Goal: Task Accomplishment & Management: Manage account settings

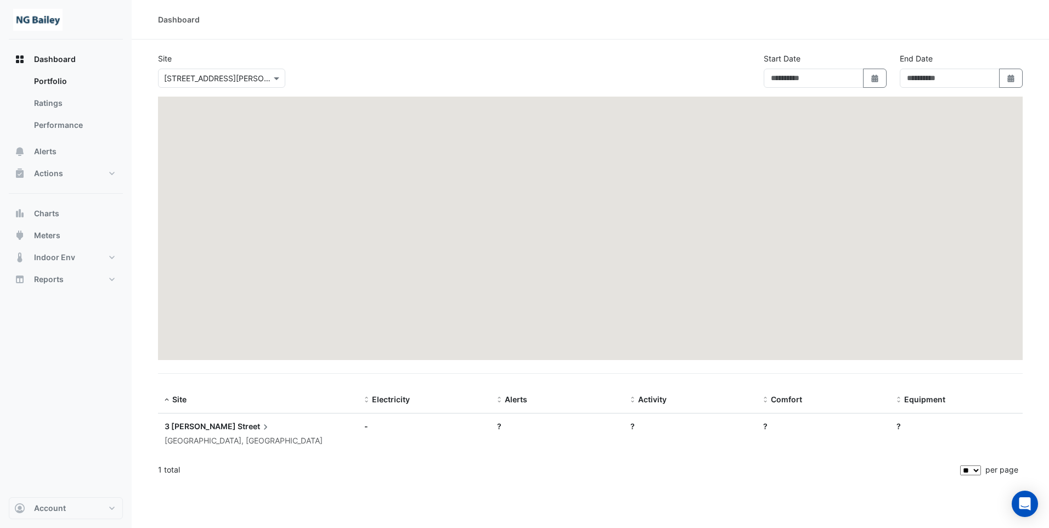
type input "**********"
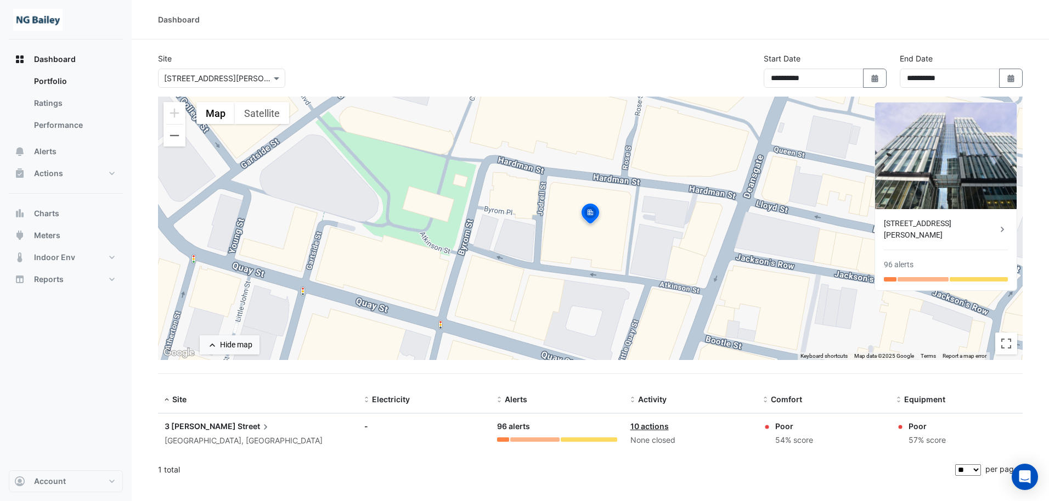
click at [1000, 224] on icon at bounding box center [1002, 229] width 11 height 11
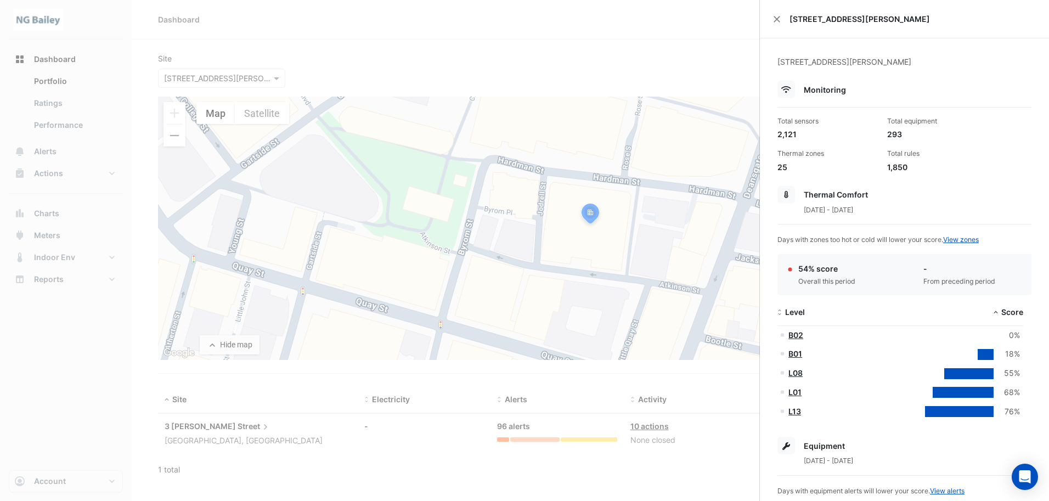
click at [778, 23] on div "3 Hardman Street" at bounding box center [904, 19] width 289 height 38
click at [776, 19] on button "Close" at bounding box center [777, 19] width 8 height 8
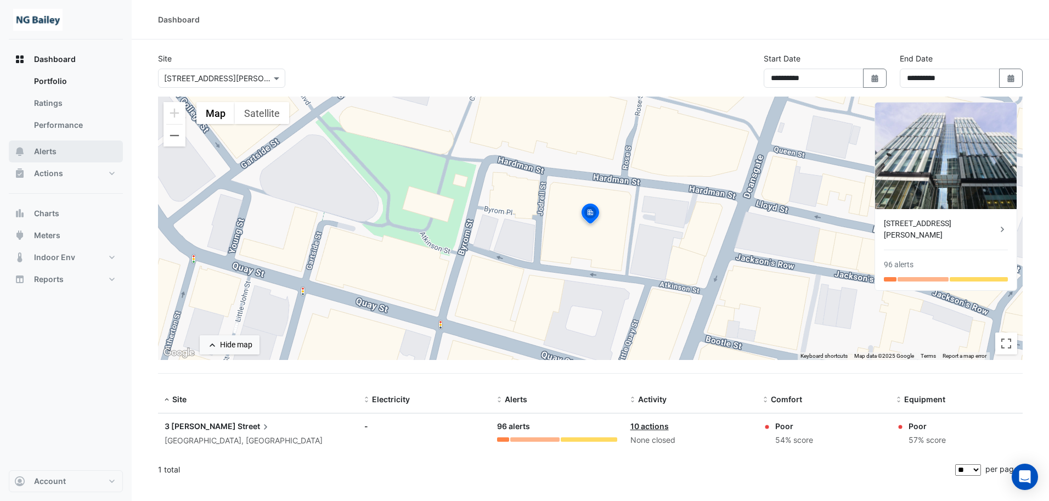
click at [48, 150] on span "Alerts" at bounding box center [45, 151] width 23 height 11
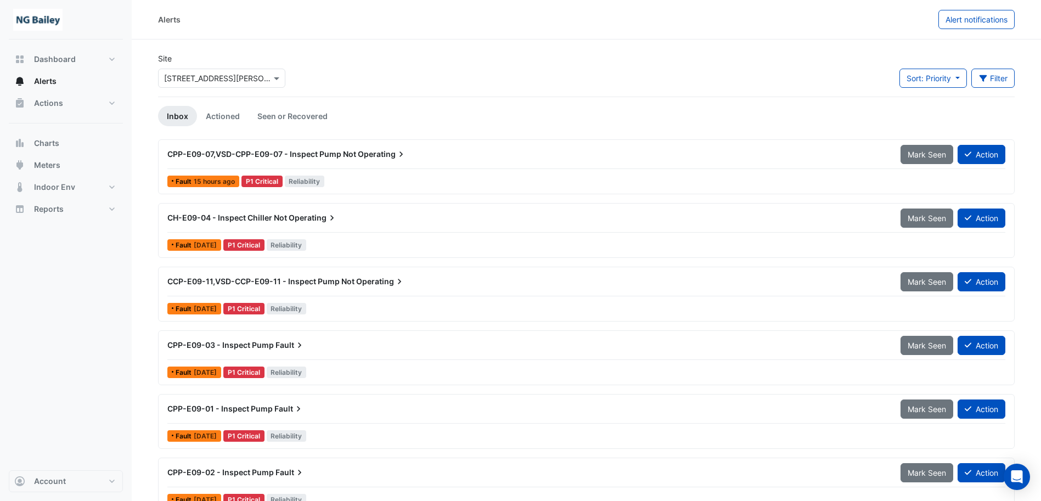
click at [215, 181] on span "15 hours ago" at bounding box center [214, 181] width 41 height 8
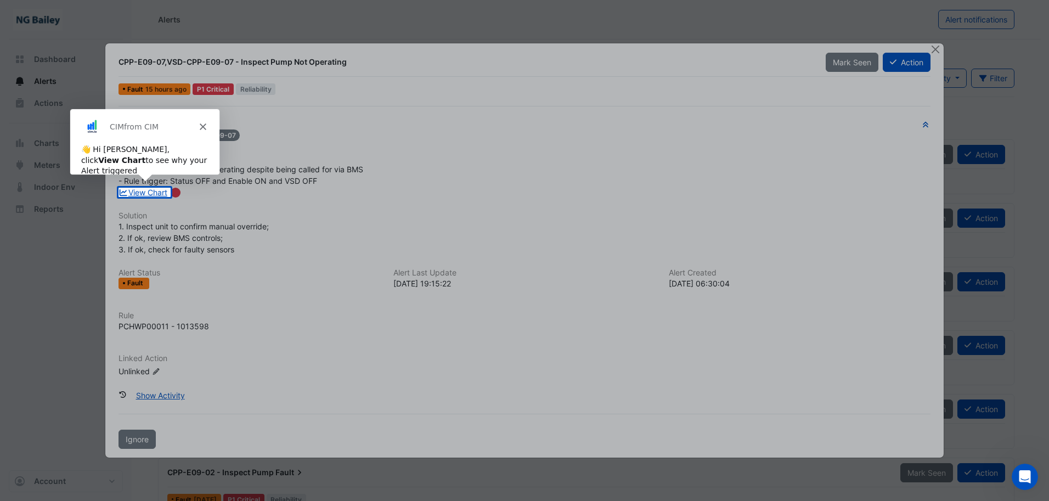
click at [201, 128] on icon "Close" at bounding box center [202, 126] width 7 height 7
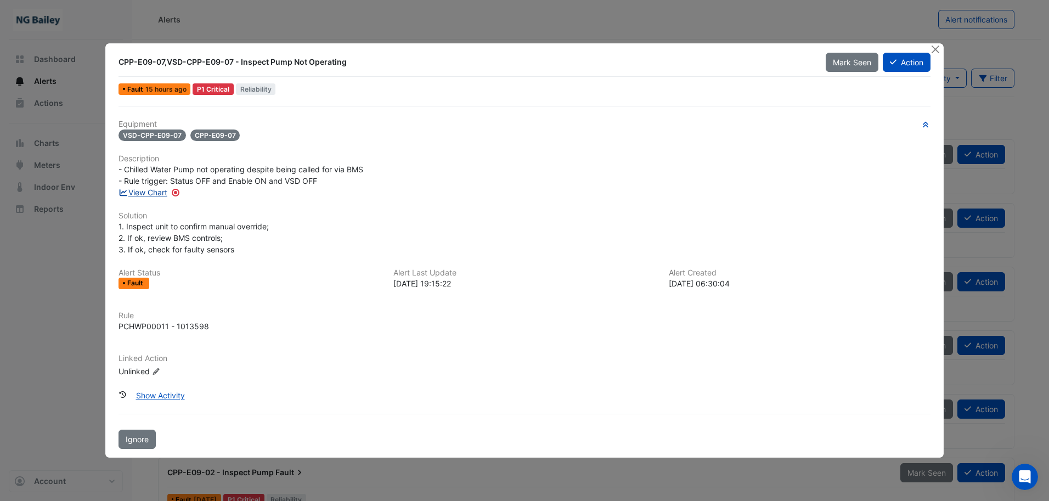
click at [157, 190] on link "View Chart" at bounding box center [143, 192] width 49 height 9
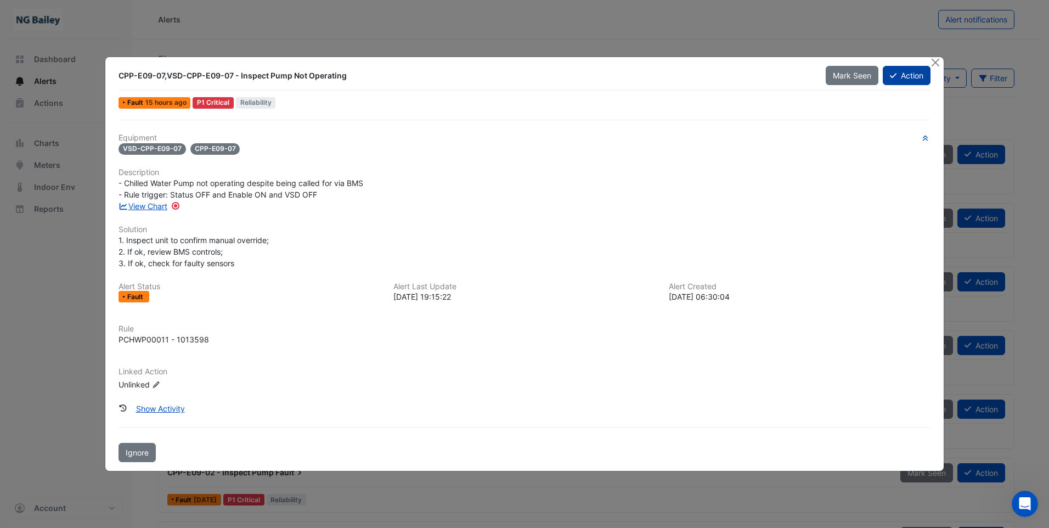
click at [911, 72] on button "Action" at bounding box center [907, 75] width 48 height 19
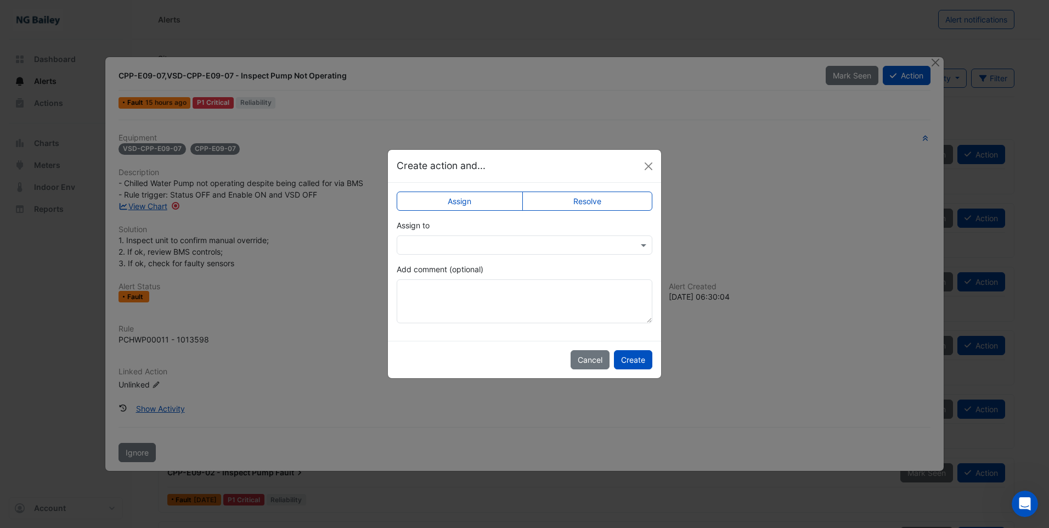
click at [504, 240] on input "text" at bounding box center [514, 246] width 222 height 12
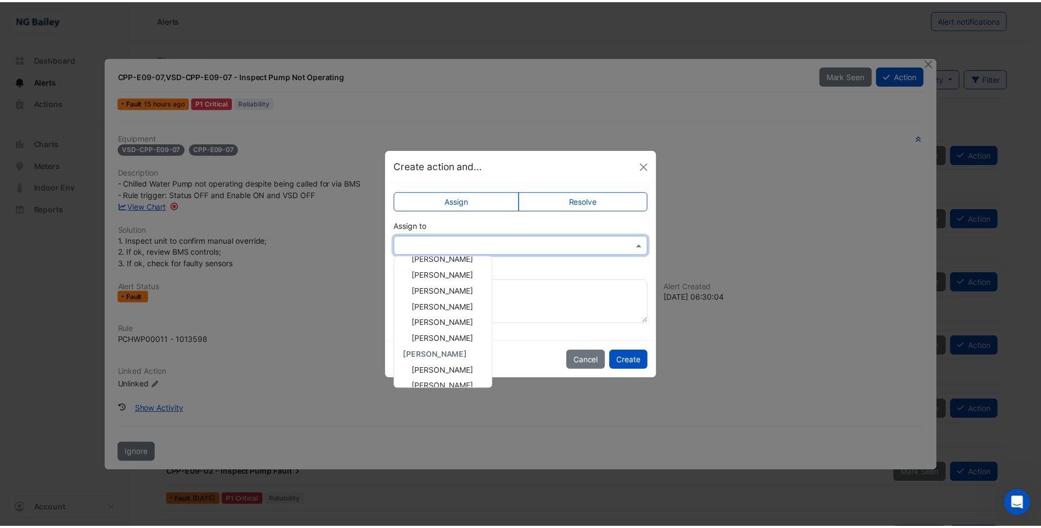
scroll to position [132, 0]
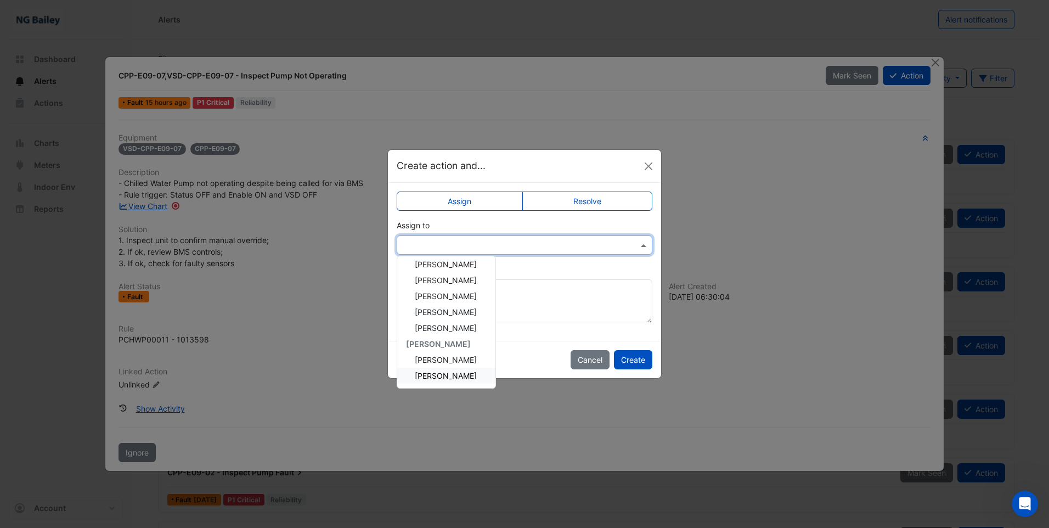
click at [451, 376] on span "Roy Warburton" at bounding box center [446, 375] width 62 height 9
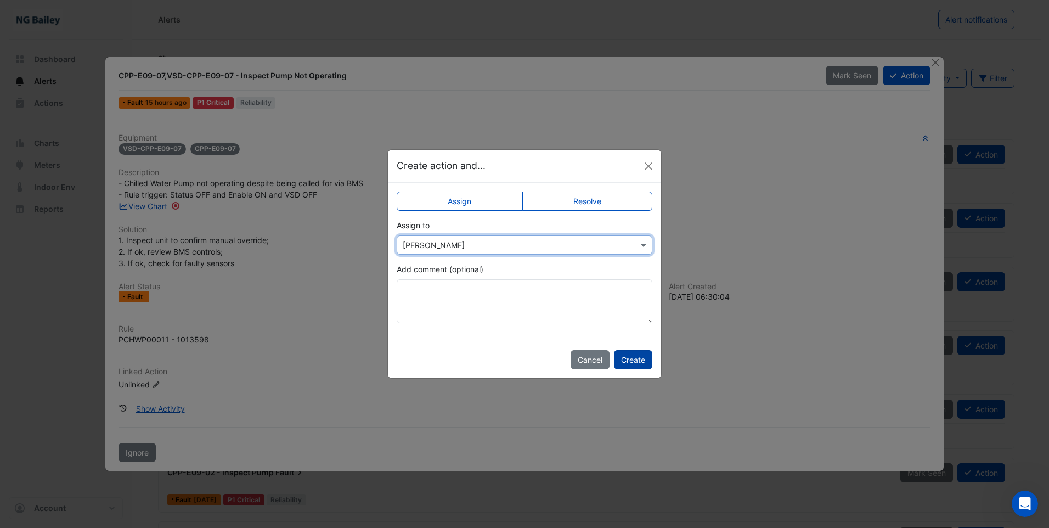
click at [627, 359] on button "Create" at bounding box center [633, 359] width 38 height 19
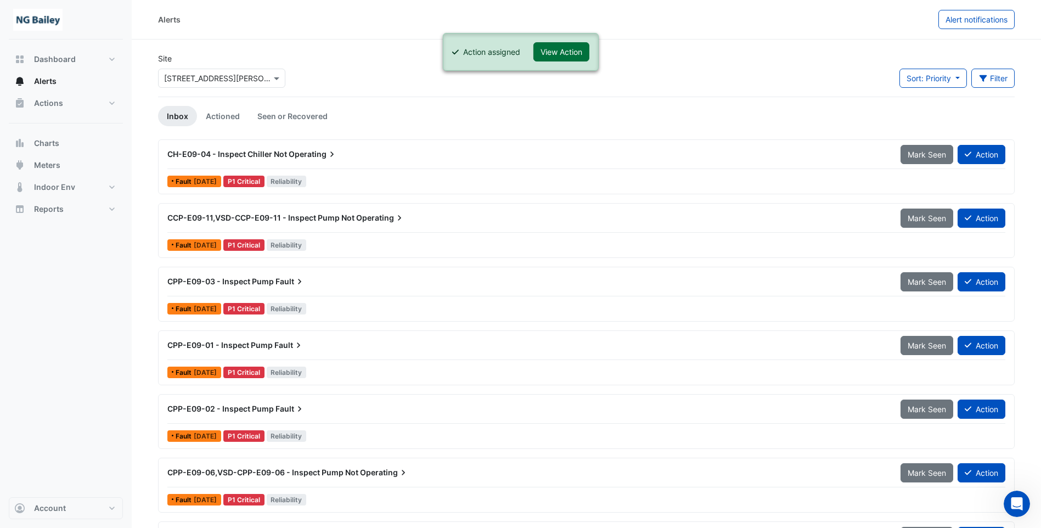
click at [572, 53] on button "View Action" at bounding box center [561, 51] width 56 height 19
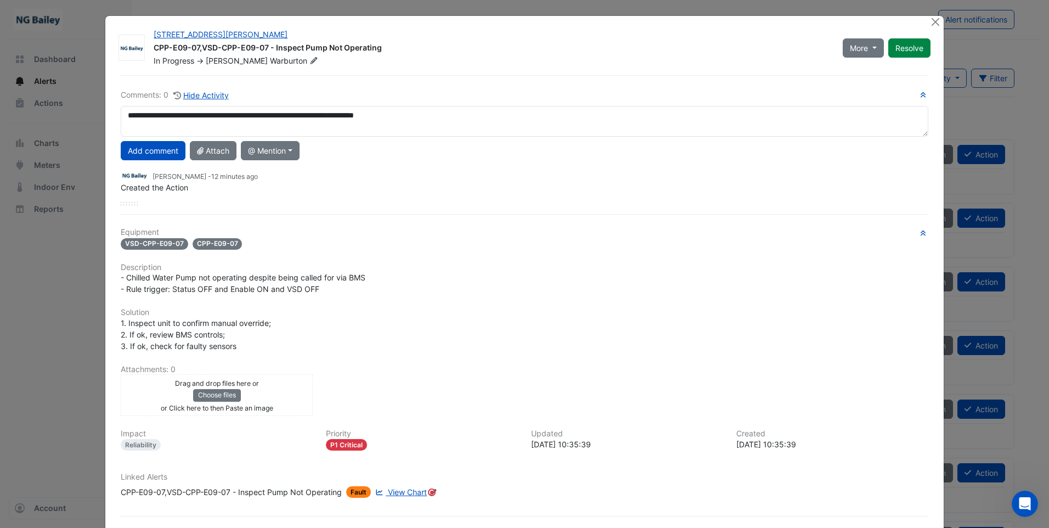
click at [403, 114] on textarea "**********" at bounding box center [525, 121] width 808 height 31
drag, startPoint x: 430, startPoint y: 117, endPoint x: 488, endPoint y: 94, distance: 62.6
click at [488, 94] on h6 "Comments: 0 Hide Activity" at bounding box center [525, 95] width 808 height 13
drag, startPoint x: 225, startPoint y: 114, endPoint x: 241, endPoint y: 105, distance: 18.9
click at [257, 80] on div "**********" at bounding box center [524, 312] width 821 height 474
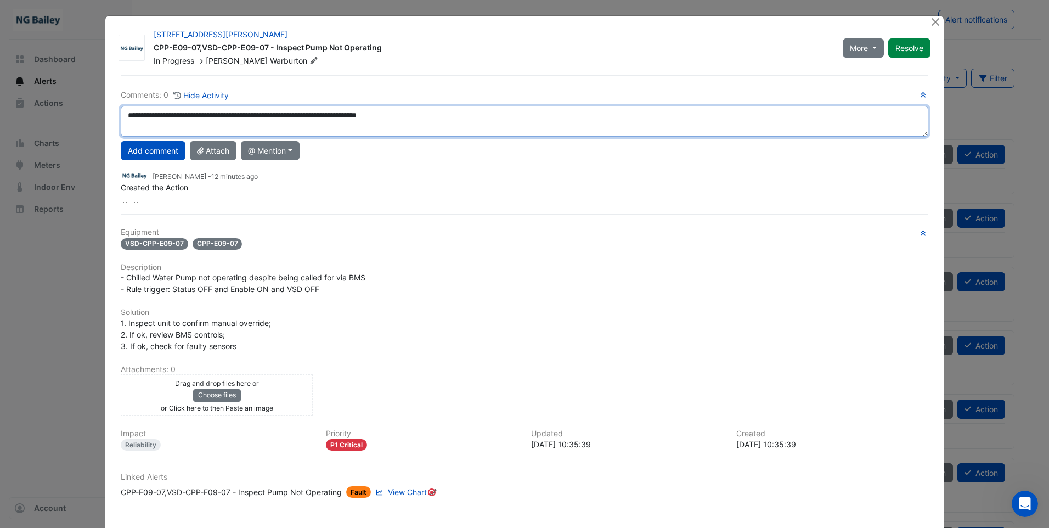
click at [220, 116] on textarea "**********" at bounding box center [525, 121] width 808 height 31
click at [223, 116] on textarea "**********" at bounding box center [525, 121] width 808 height 31
type textarea "**********"
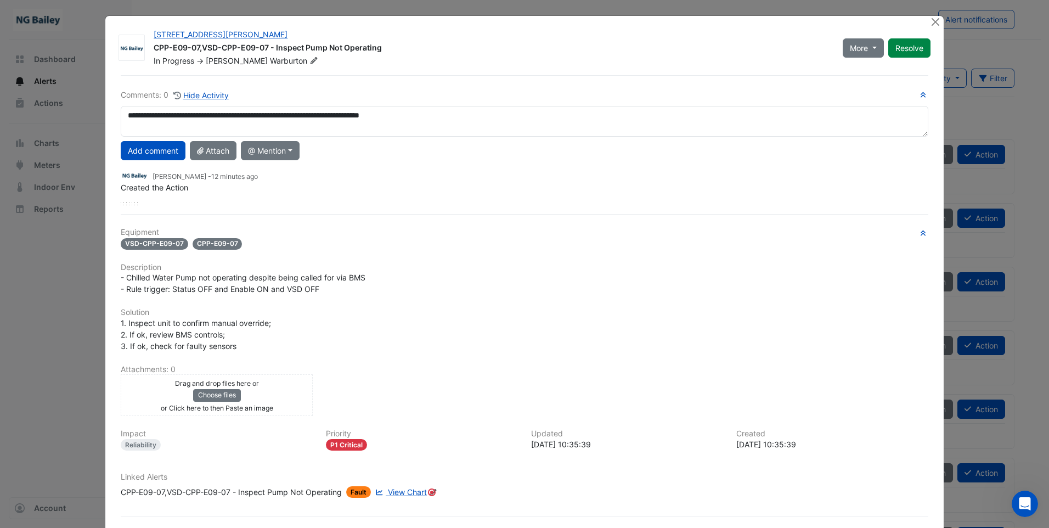
drag, startPoint x: 136, startPoint y: 117, endPoint x: 437, endPoint y: 64, distance: 305.4
click at [426, 65] on div "In Progress -> Roy Warburton" at bounding box center [492, 60] width 678 height 11
click at [149, 144] on button "Add comment" at bounding box center [153, 150] width 65 height 19
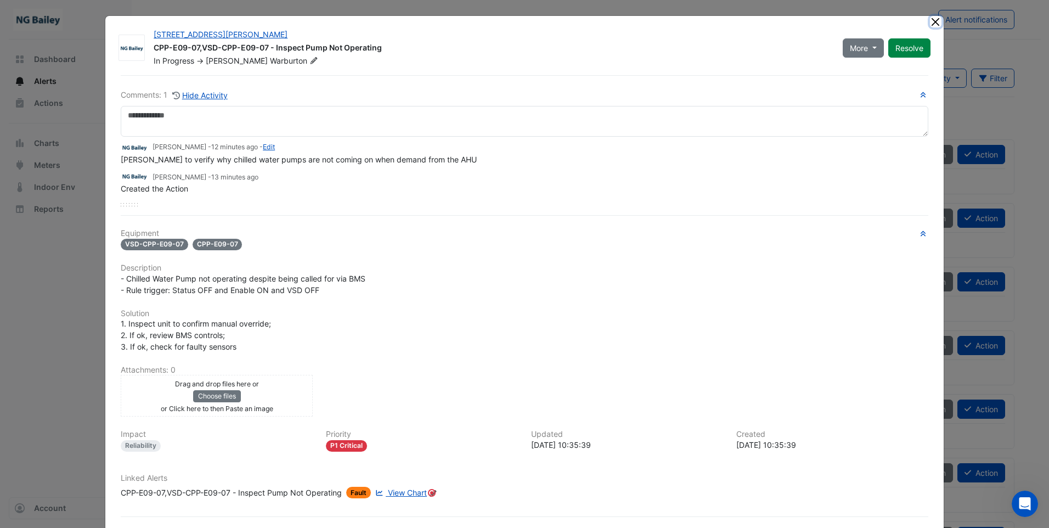
click at [930, 20] on button "Close" at bounding box center [936, 22] width 12 height 12
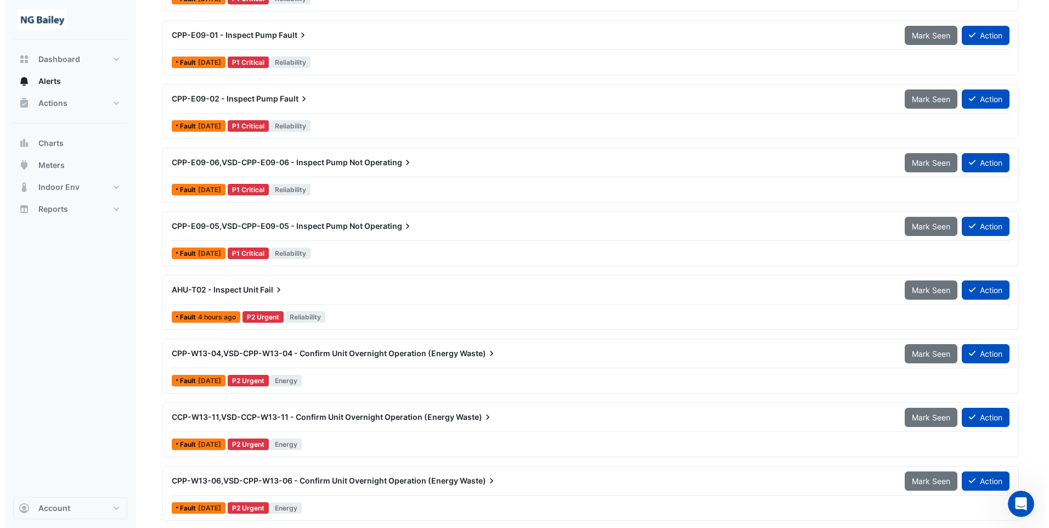
scroll to position [329, 0]
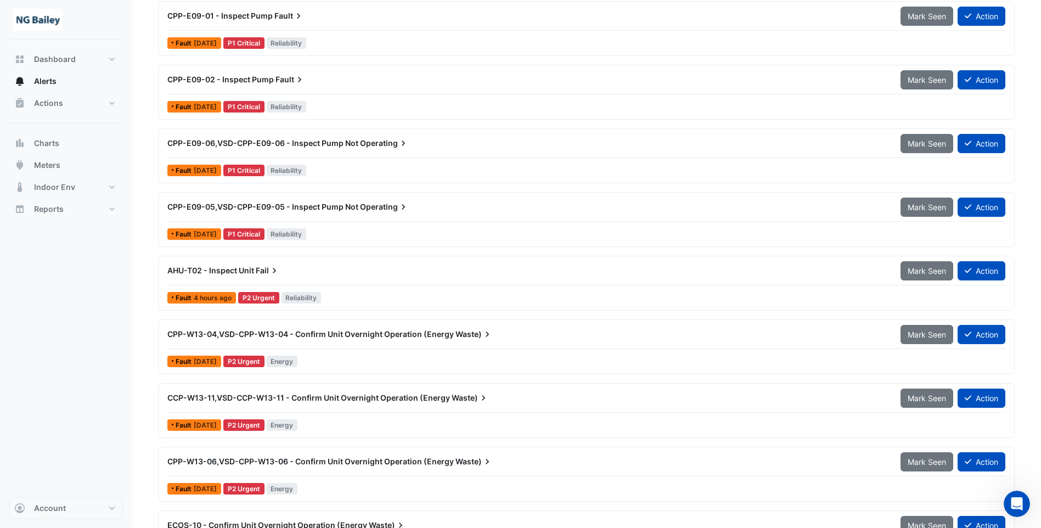
click at [209, 336] on span "CPP-W13-04,VSD-CPP-W13-04 - Confirm Unit Overnight Operation (Energy" at bounding box center [310, 333] width 287 height 9
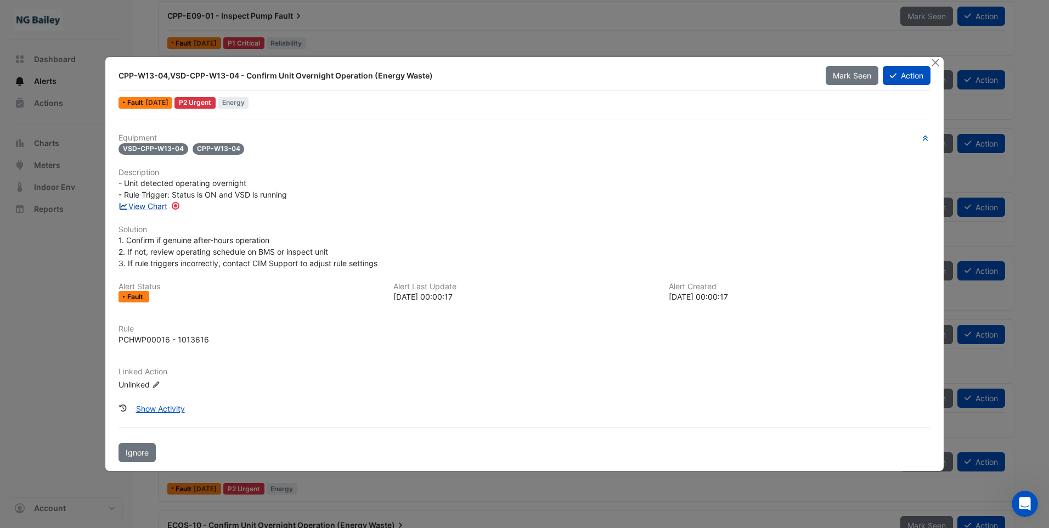
click at [150, 209] on link "View Chart" at bounding box center [143, 205] width 49 height 9
click at [903, 74] on button "Action" at bounding box center [907, 75] width 48 height 19
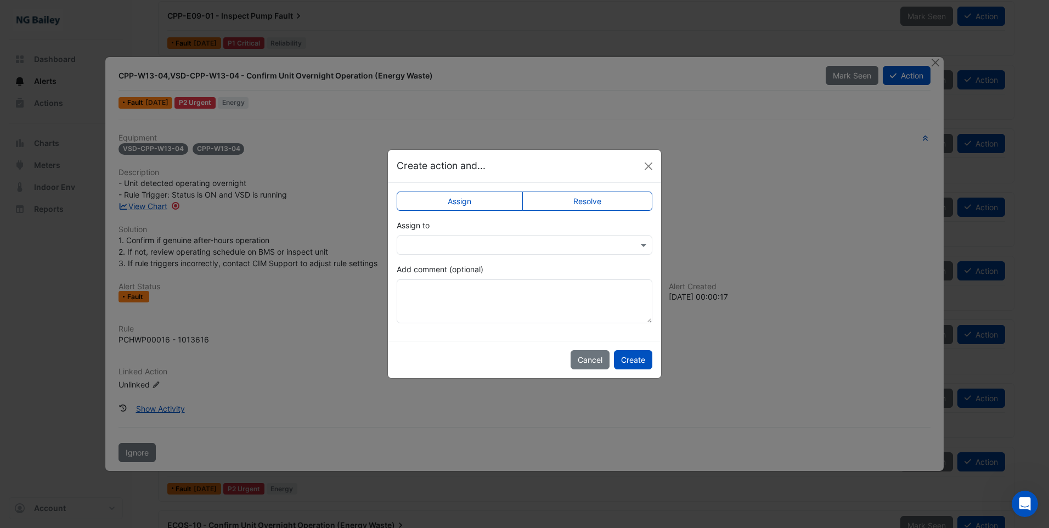
click at [495, 242] on input "text" at bounding box center [514, 246] width 222 height 12
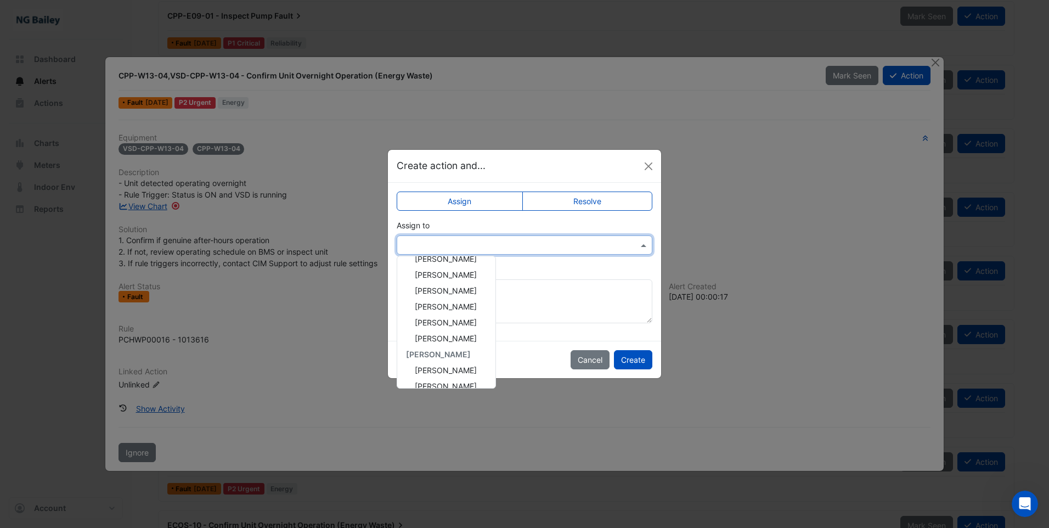
scroll to position [132, 0]
click at [463, 377] on span "Roy Warburton" at bounding box center [446, 375] width 62 height 9
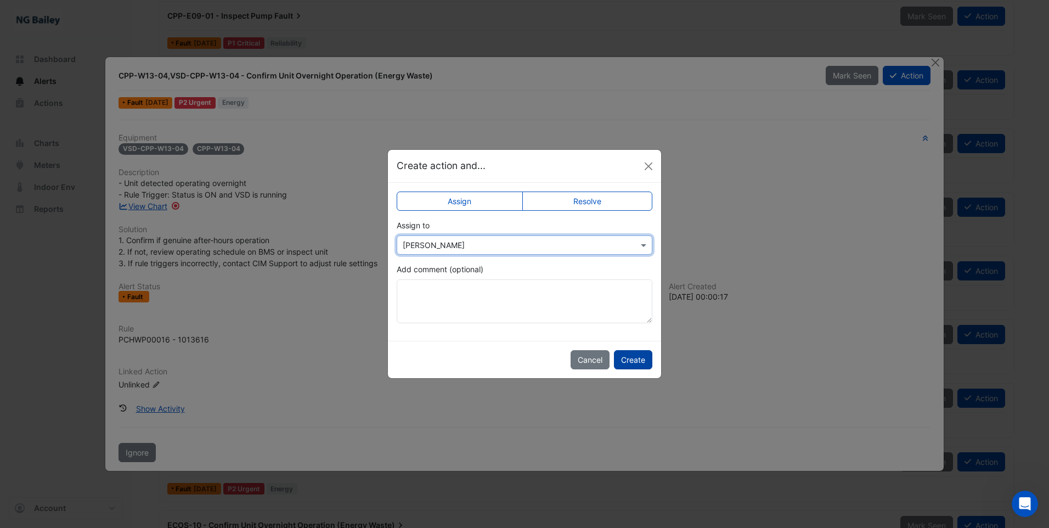
click at [634, 356] on button "Create" at bounding box center [633, 359] width 38 height 19
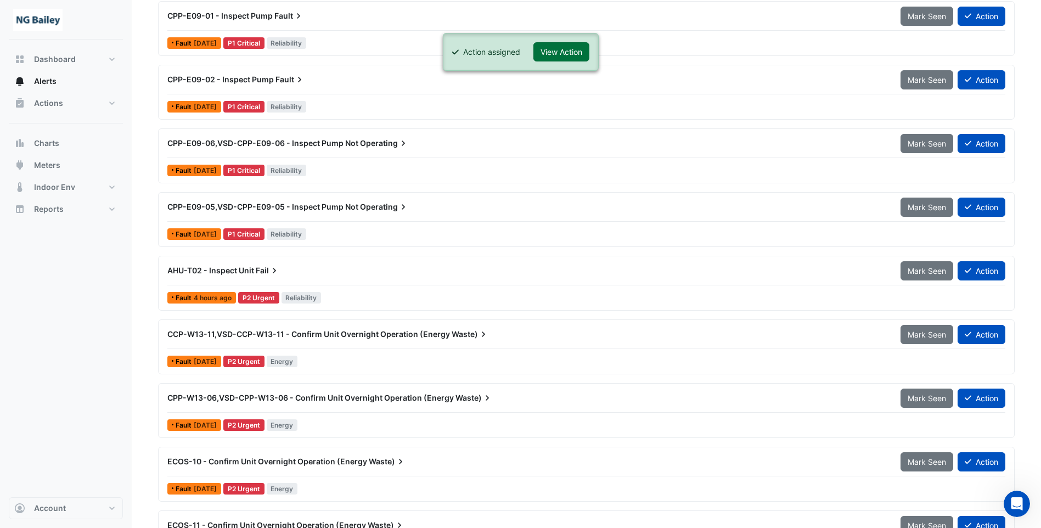
click at [563, 53] on button "View Action" at bounding box center [561, 51] width 56 height 19
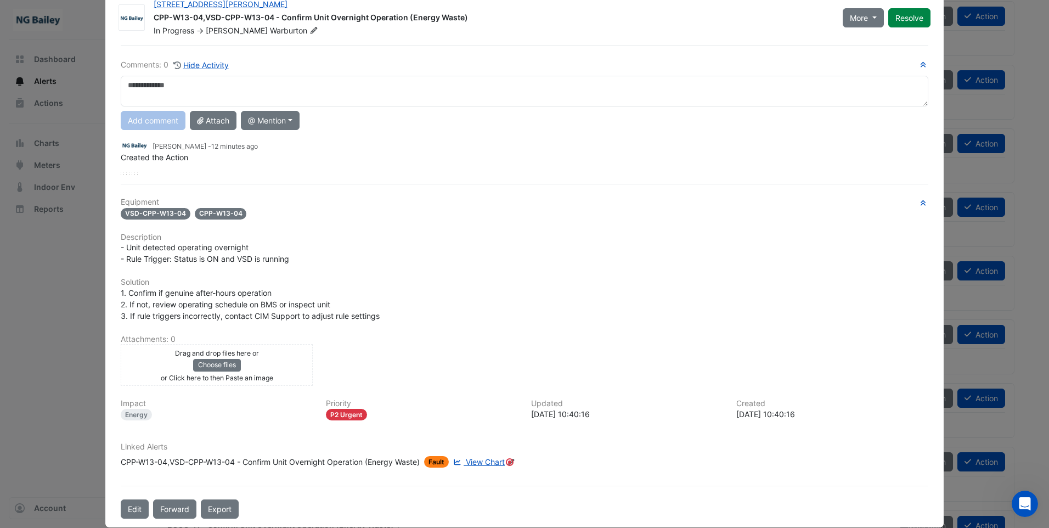
scroll to position [46, 0]
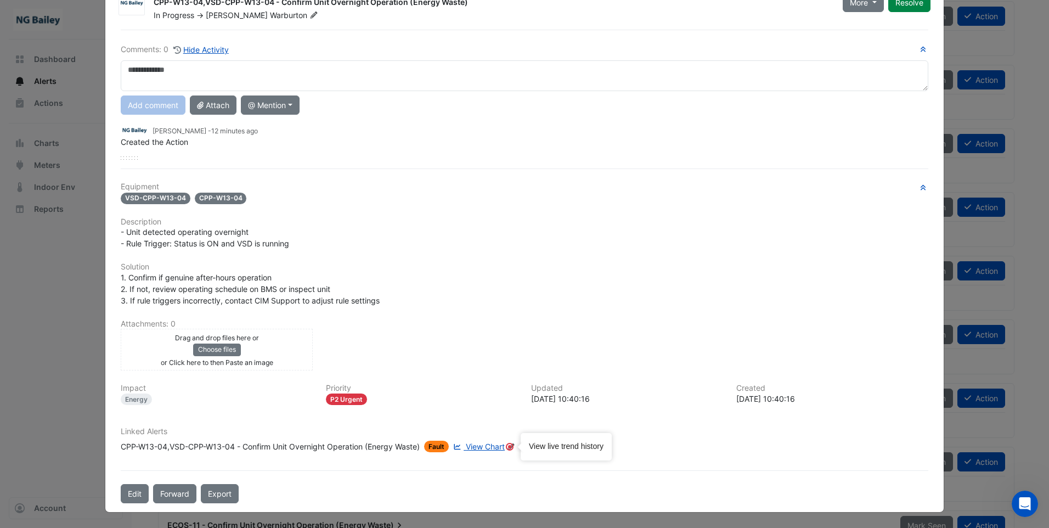
click at [509, 446] on circle "Tooltip anchor" at bounding box center [510, 446] width 7 height 7
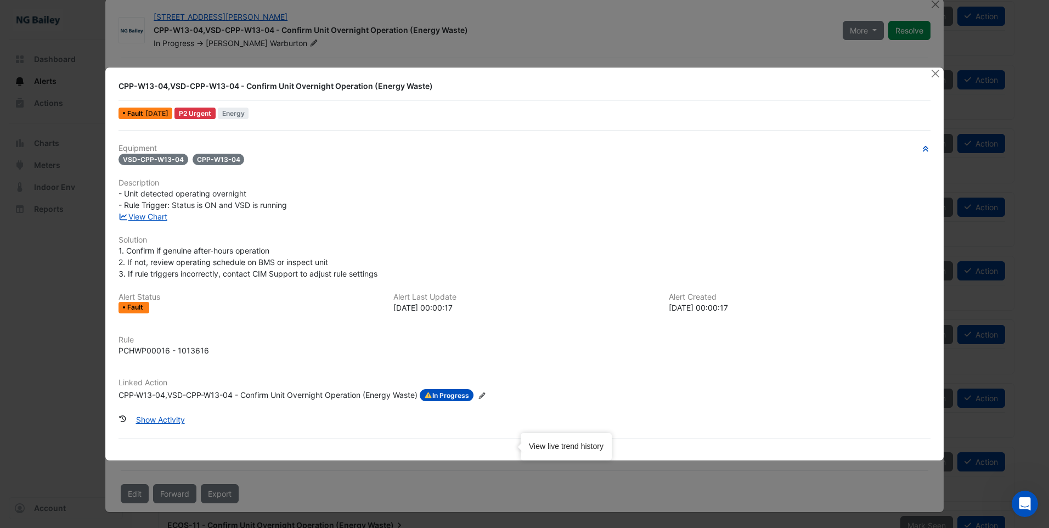
scroll to position [18, 0]
click at [153, 417] on button "Show Activity" at bounding box center [160, 419] width 63 height 19
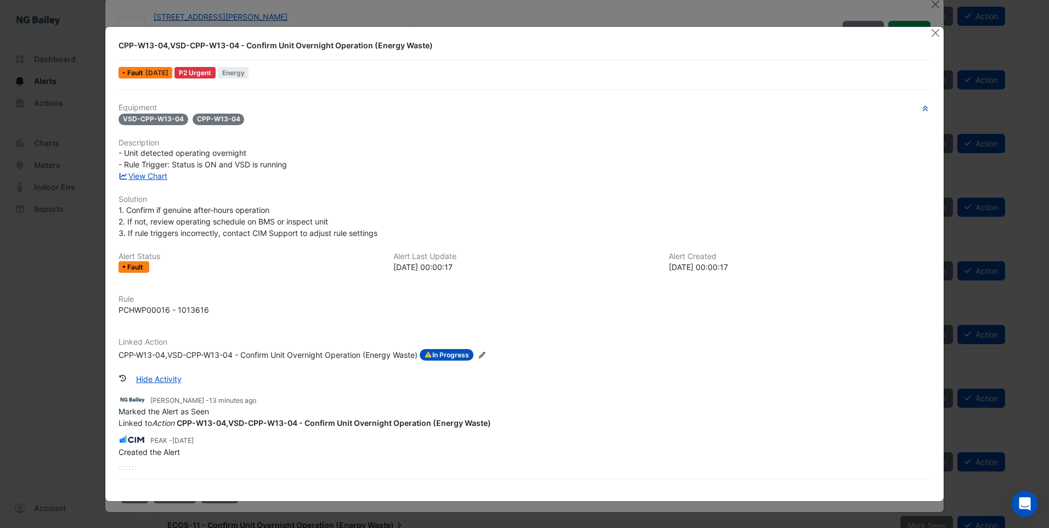
click at [486, 355] on icon "Edit Linked Action" at bounding box center [482, 355] width 8 height 7
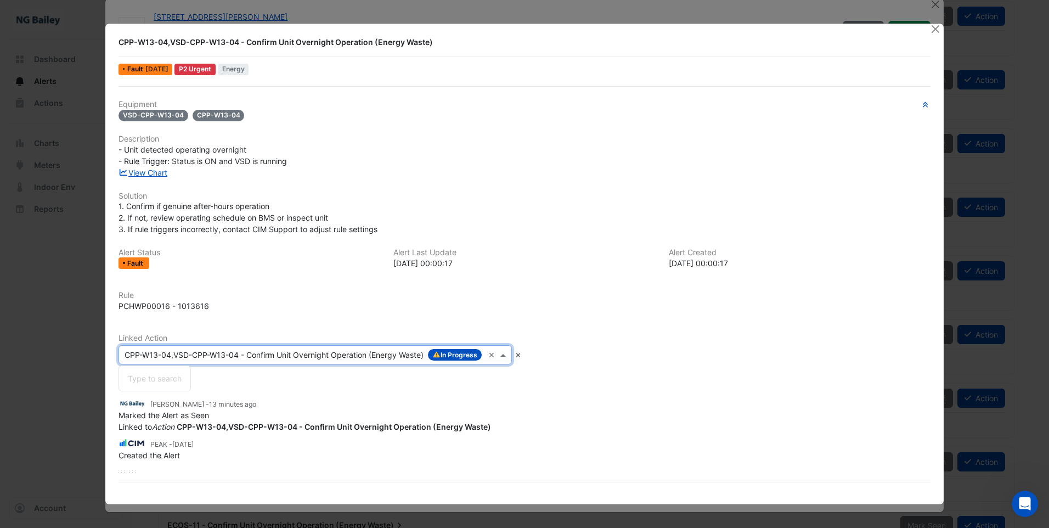
click at [488, 358] on div at bounding box center [315, 355] width 392 height 13
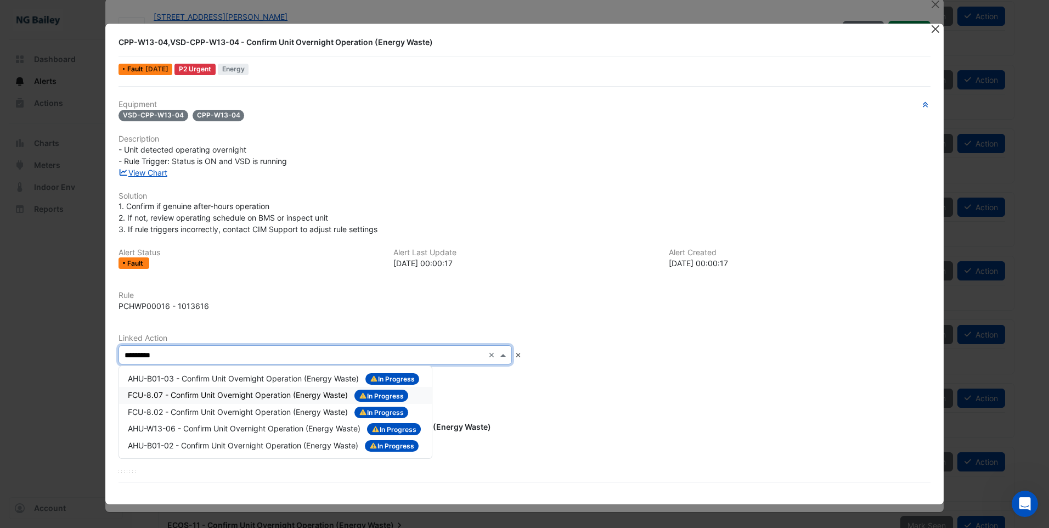
type input "*********"
click at [936, 27] on button "Close" at bounding box center [936, 30] width 12 height 12
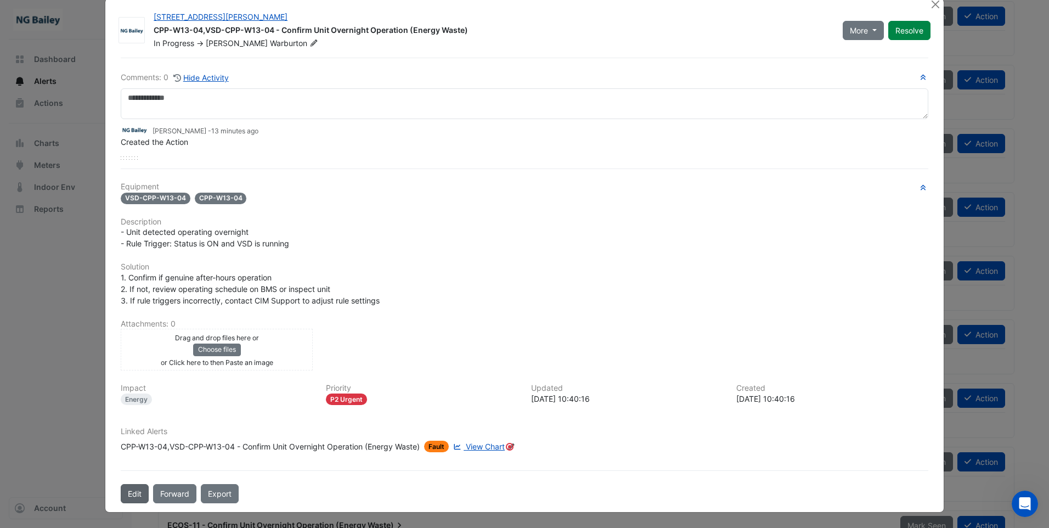
click at [124, 494] on button "Edit" at bounding box center [135, 493] width 28 height 19
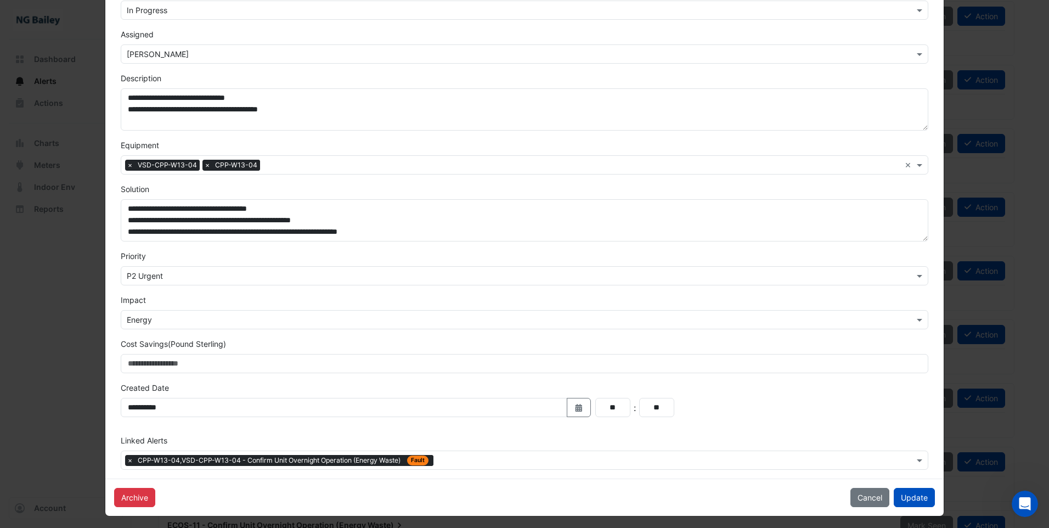
scroll to position [120, 0]
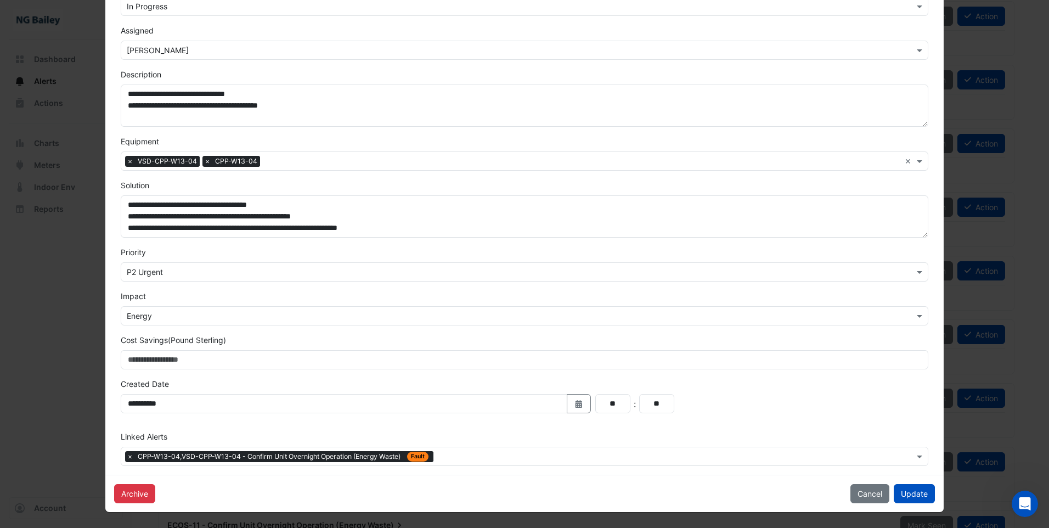
click at [442, 454] on input "text" at bounding box center [676, 458] width 476 height 12
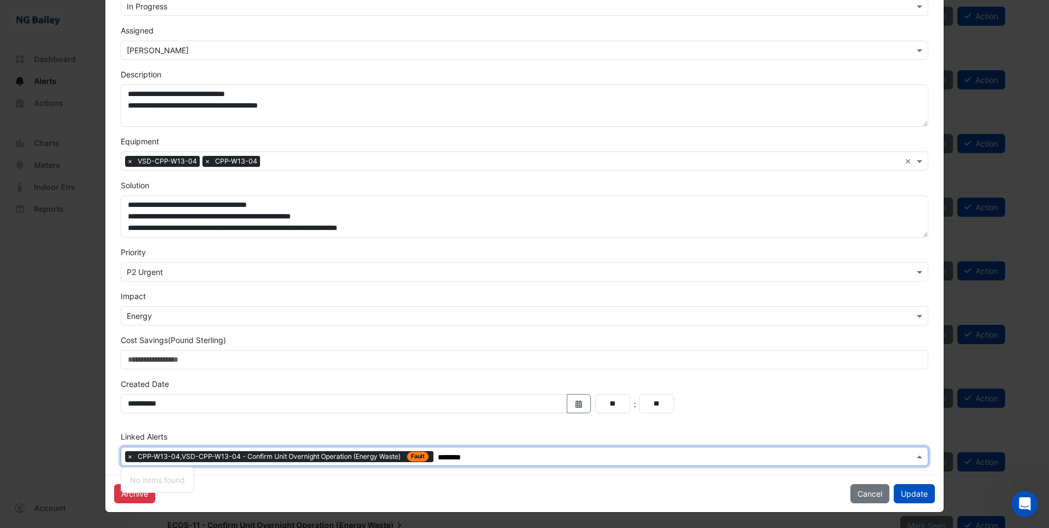
type input "*********"
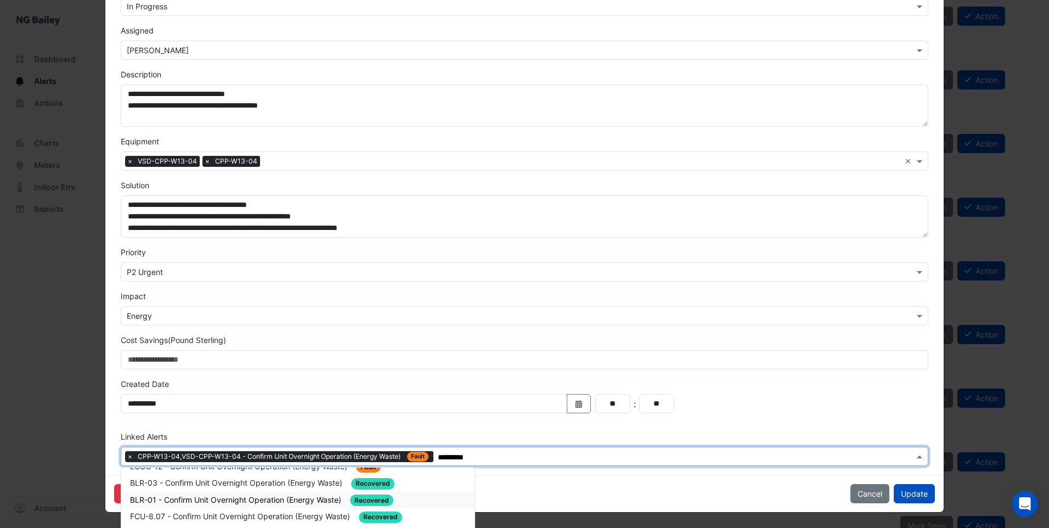
scroll to position [0, 0]
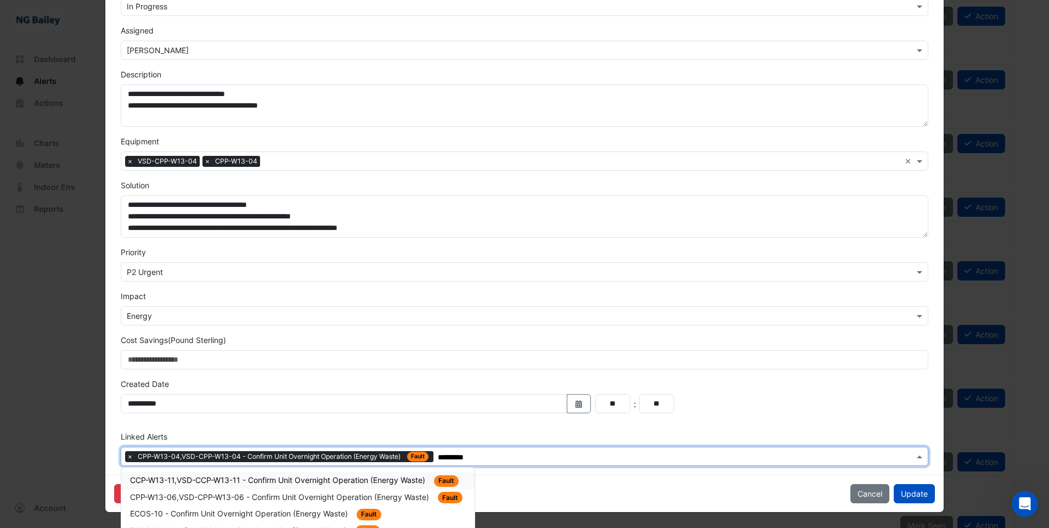
click at [295, 478] on span "CCP-W13-11,VSD-CCP-W13-11 - Confirm Unit Overnight Operation (Energy Waste)" at bounding box center [278, 479] width 297 height 9
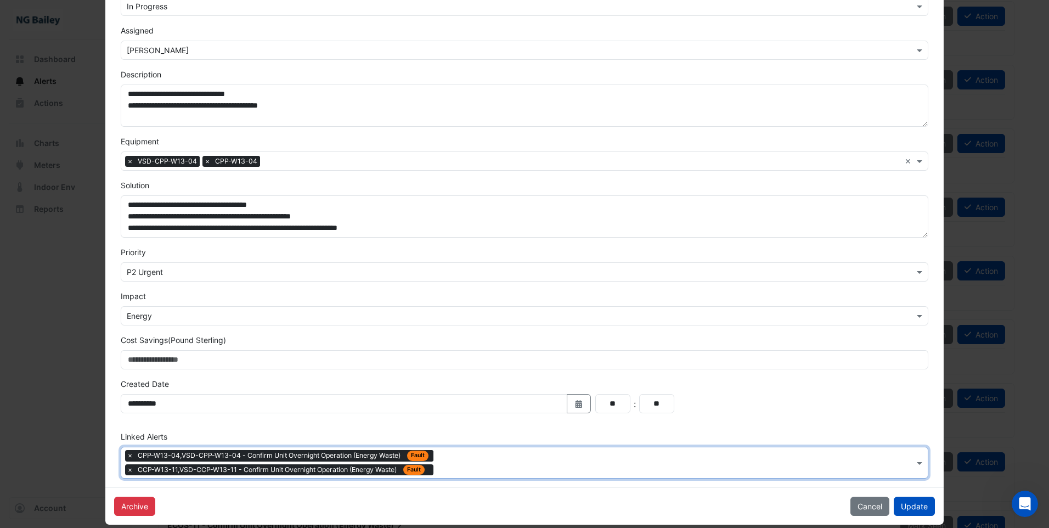
click at [444, 469] on input "text" at bounding box center [676, 464] width 476 height 12
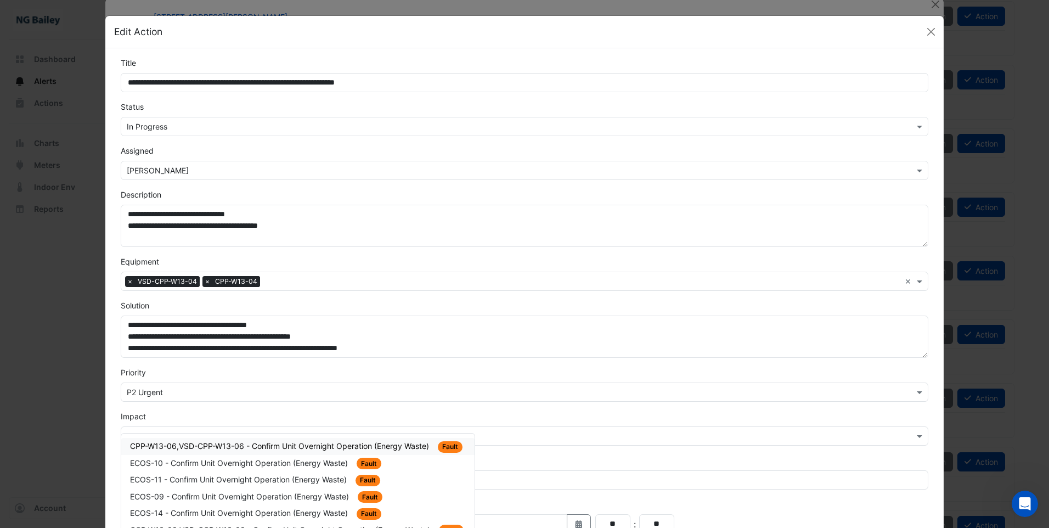
click at [271, 446] on span "CPP-W13-06,VSD-CPP-W13-06 - Confirm Unit Overnight Operation (Energy Waste)" at bounding box center [280, 445] width 301 height 9
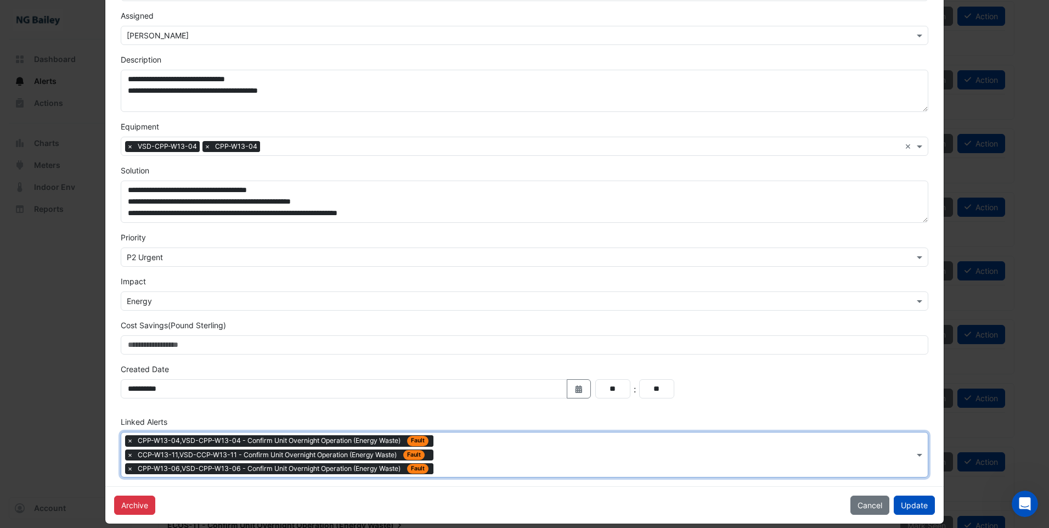
scroll to position [147, 0]
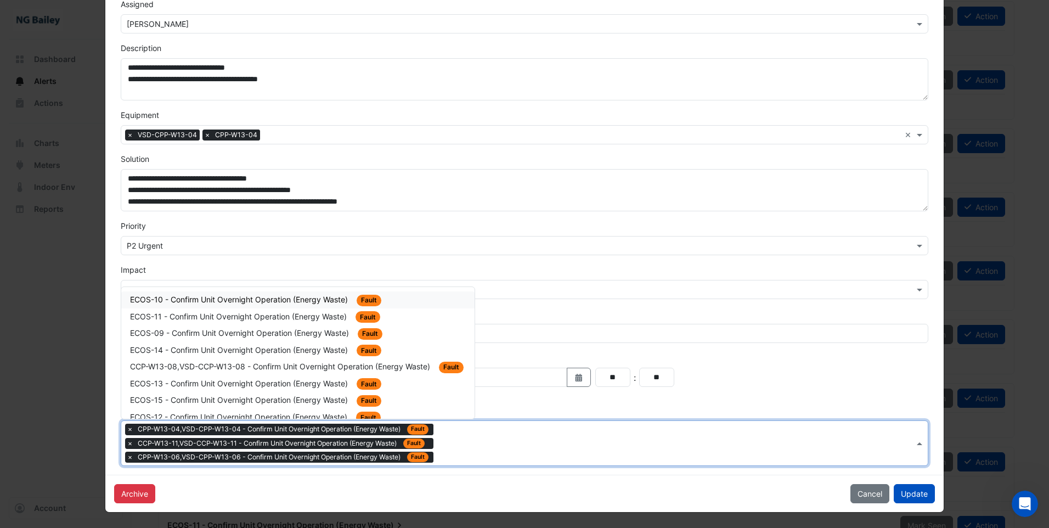
click at [446, 451] on div at bounding box center [675, 444] width 478 height 14
click at [261, 366] on span "CCP-W13-08,VSD-CCP-W13-08 - Confirm Unit Overnight Operation (Energy Waste)" at bounding box center [281, 366] width 302 height 9
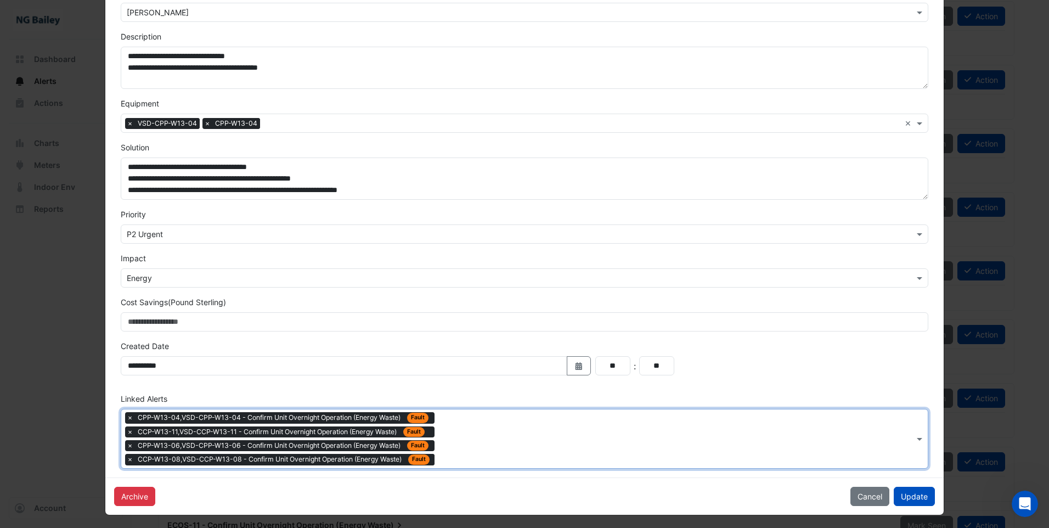
scroll to position [161, 0]
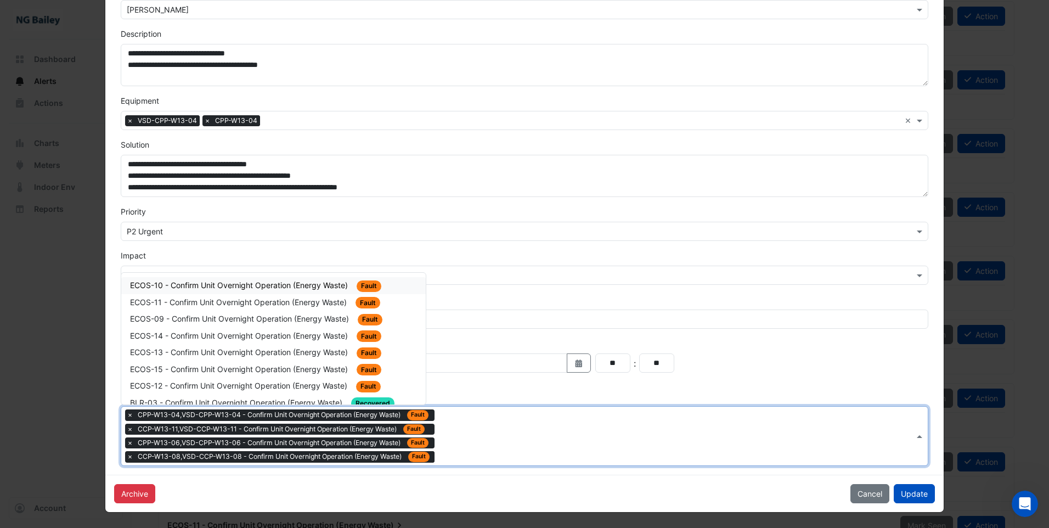
click at [447, 439] on input "text" at bounding box center [676, 437] width 475 height 12
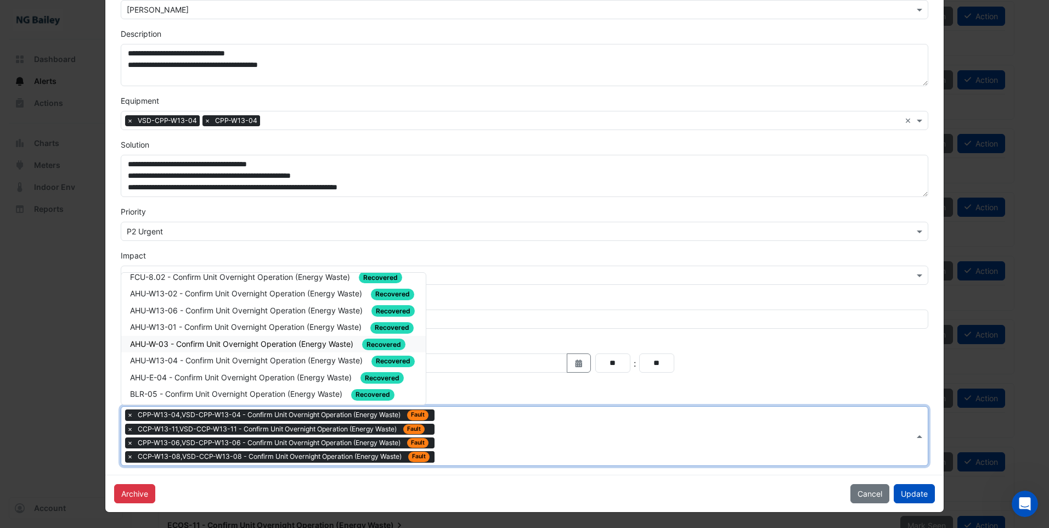
scroll to position [530, 0]
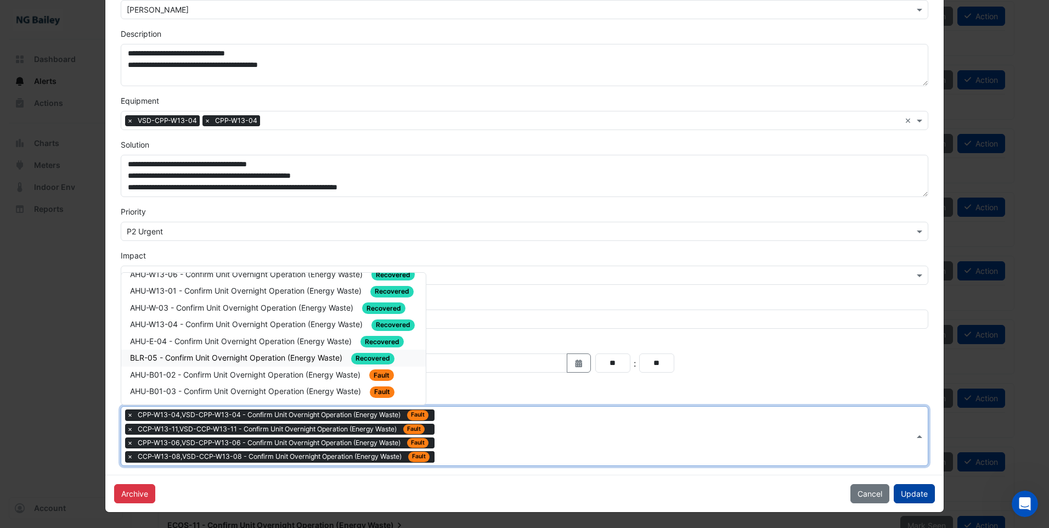
click at [907, 492] on button "Update" at bounding box center [914, 493] width 41 height 19
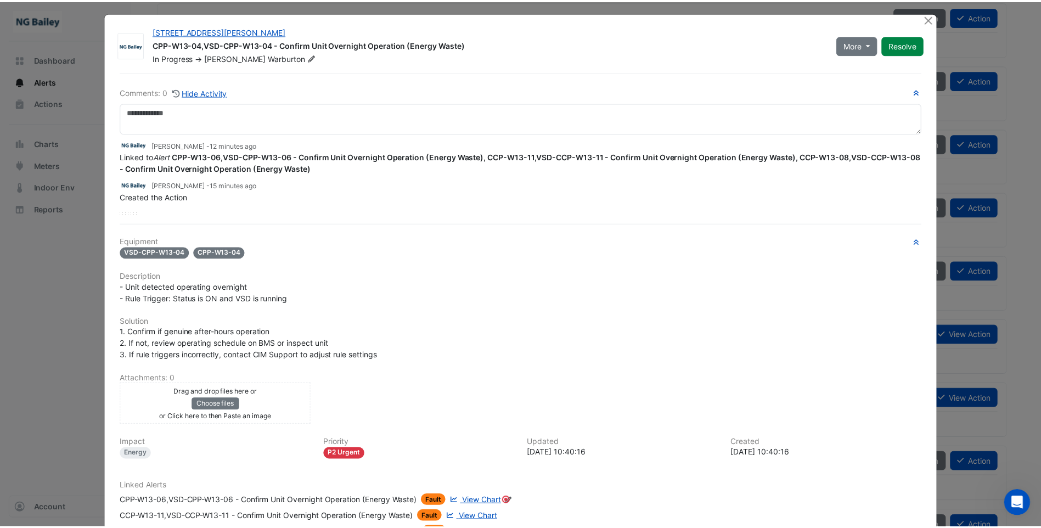
scroll to position [0, 0]
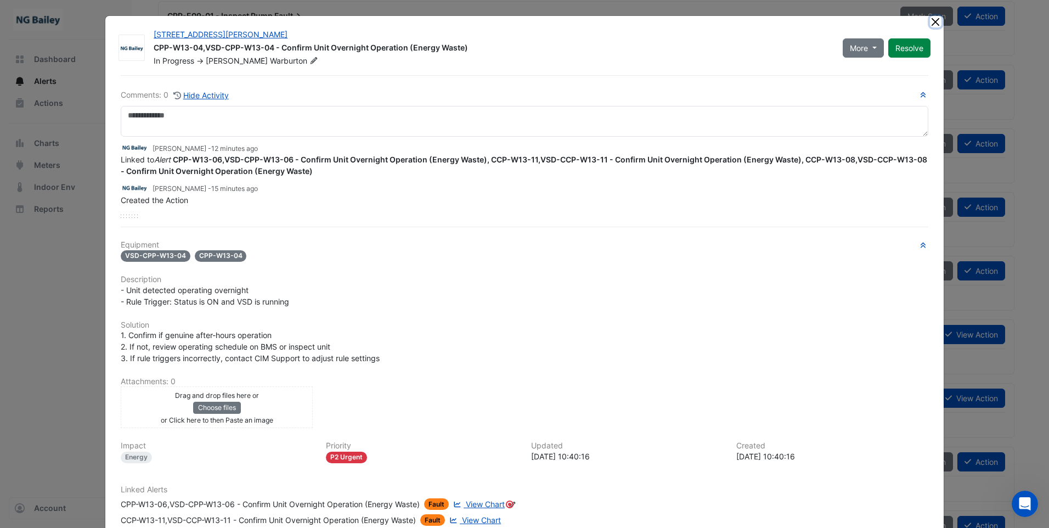
click at [931, 24] on button "Close" at bounding box center [936, 22] width 12 height 12
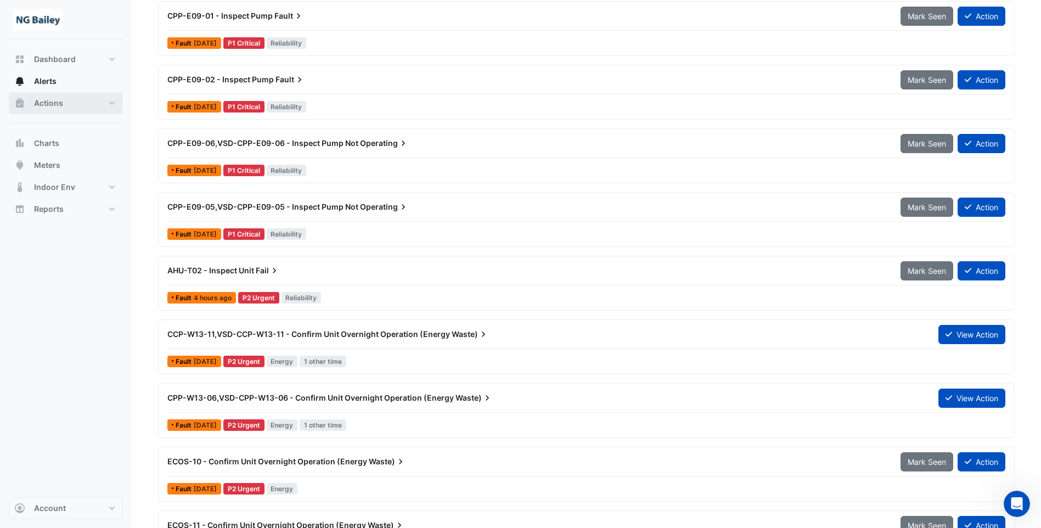
click at [46, 105] on span "Actions" at bounding box center [48, 103] width 29 height 11
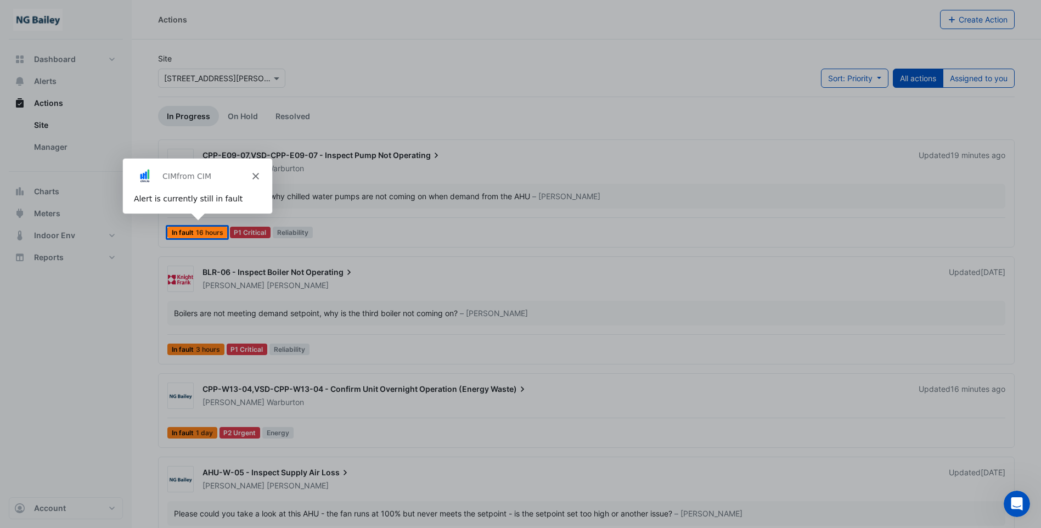
click at [254, 173] on icon "Close" at bounding box center [254, 175] width 7 height 7
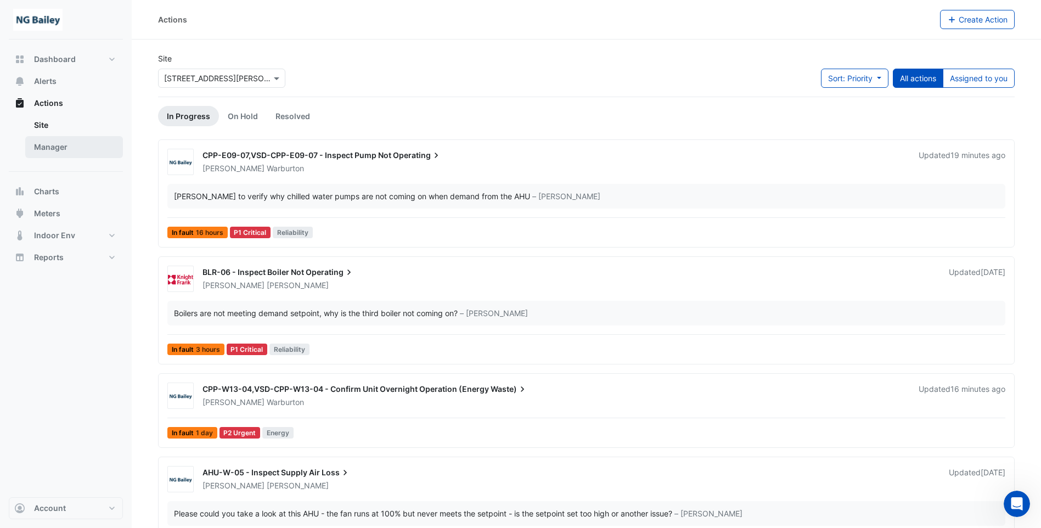
click at [43, 147] on link "Manager" at bounding box center [74, 147] width 98 height 22
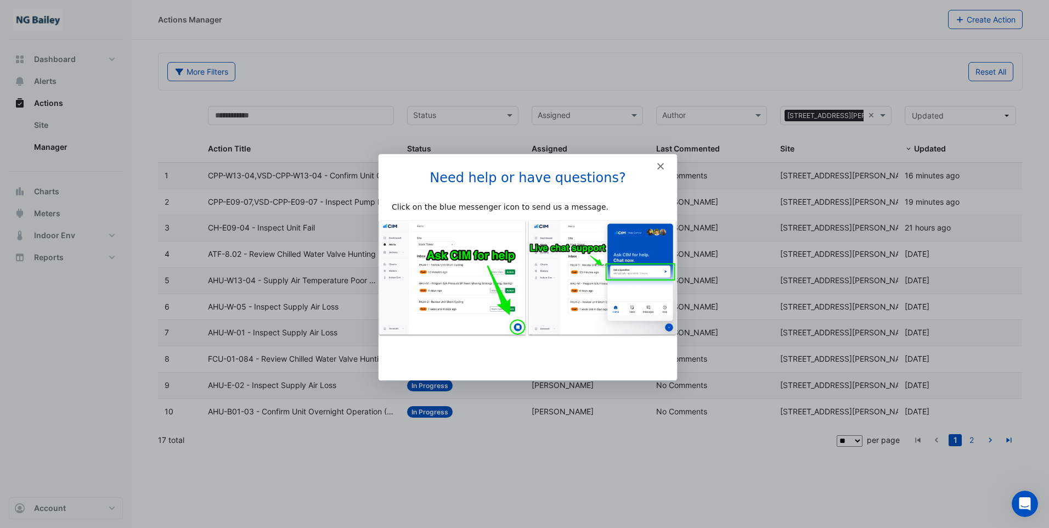
click at [661, 165] on icon "Close" at bounding box center [660, 165] width 7 height 7
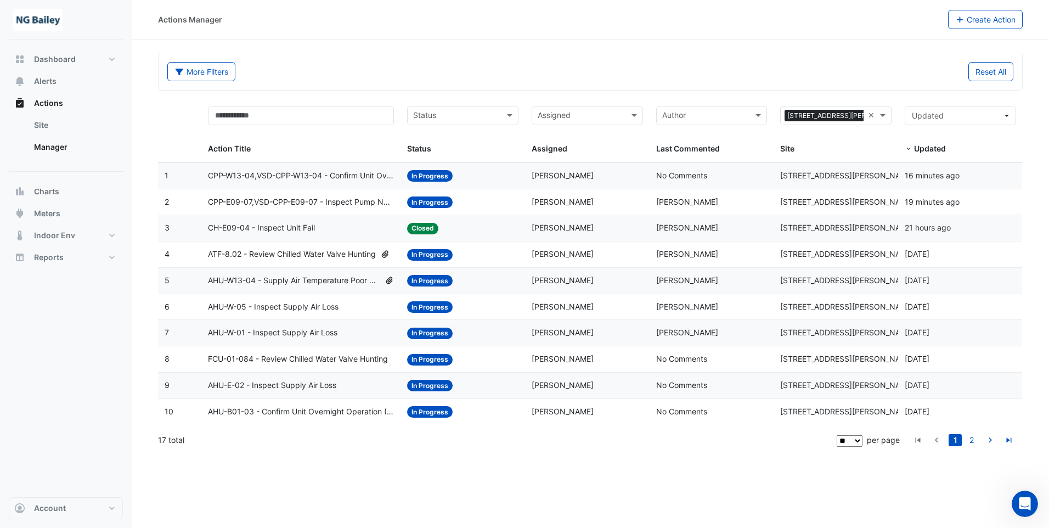
click at [855, 437] on select "** ** ** ***" at bounding box center [850, 441] width 26 height 12
select select "**"
click at [863, 435] on select "** ** ** ***" at bounding box center [850, 441] width 26 height 12
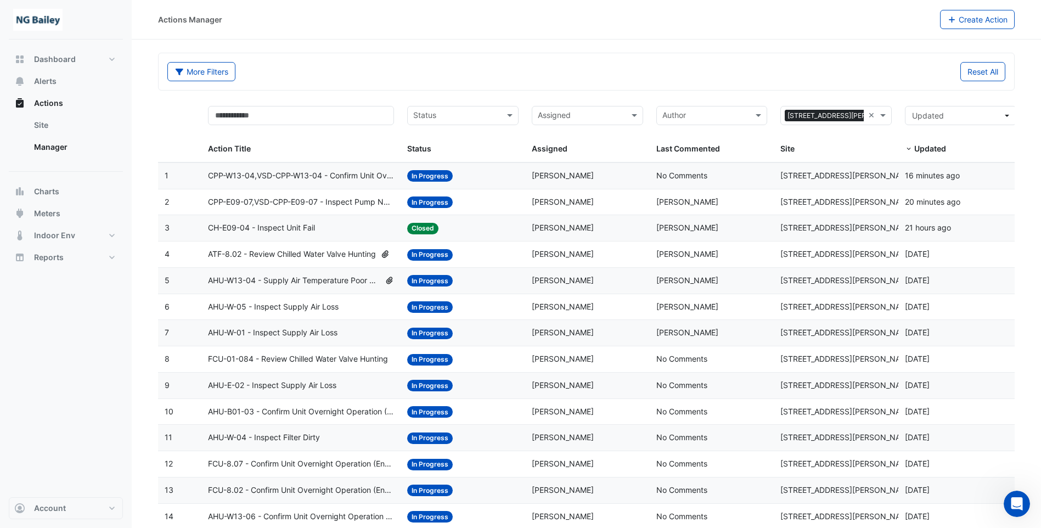
click at [626, 115] on div "Assigned" at bounding box center [587, 115] width 111 height 19
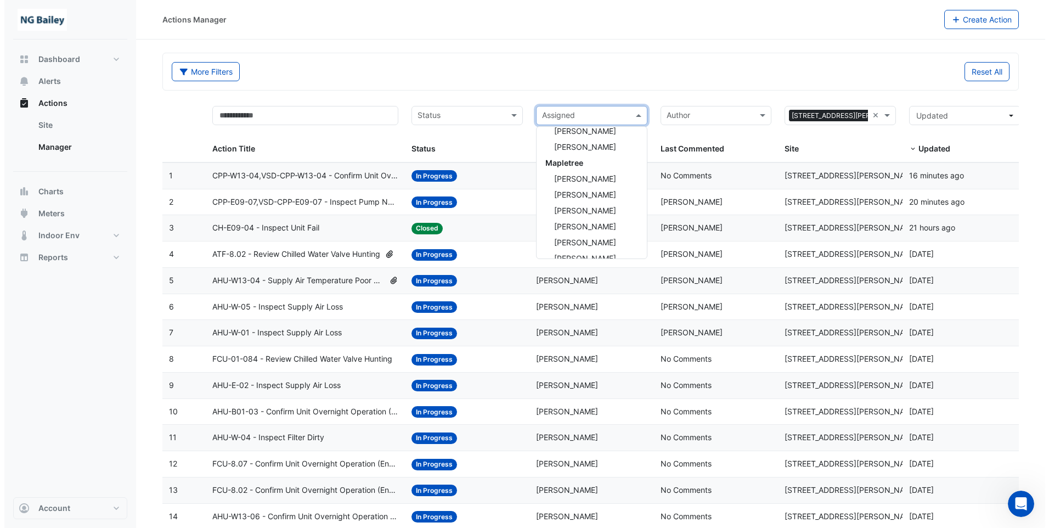
scroll to position [148, 0]
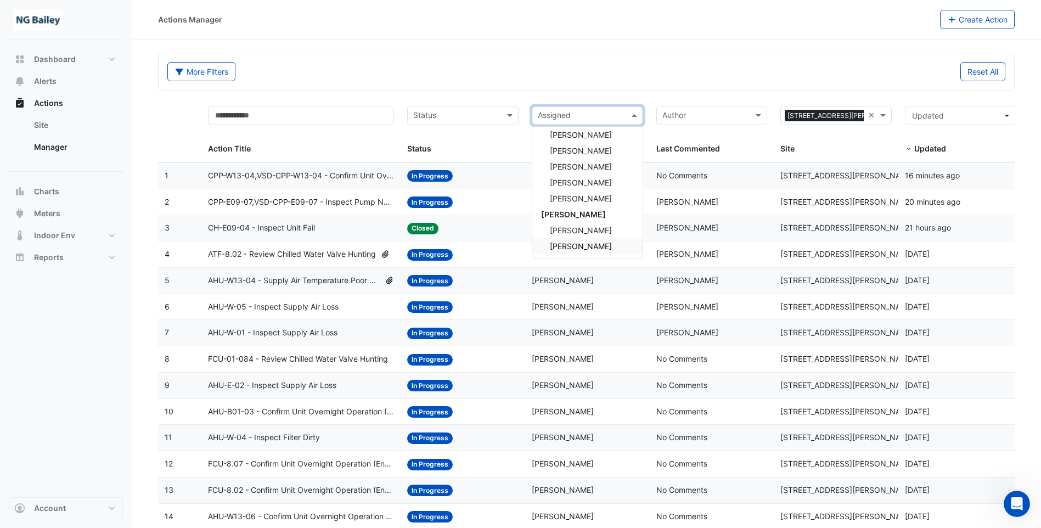
click at [602, 249] on span "Roy Warburton" at bounding box center [581, 245] width 62 height 9
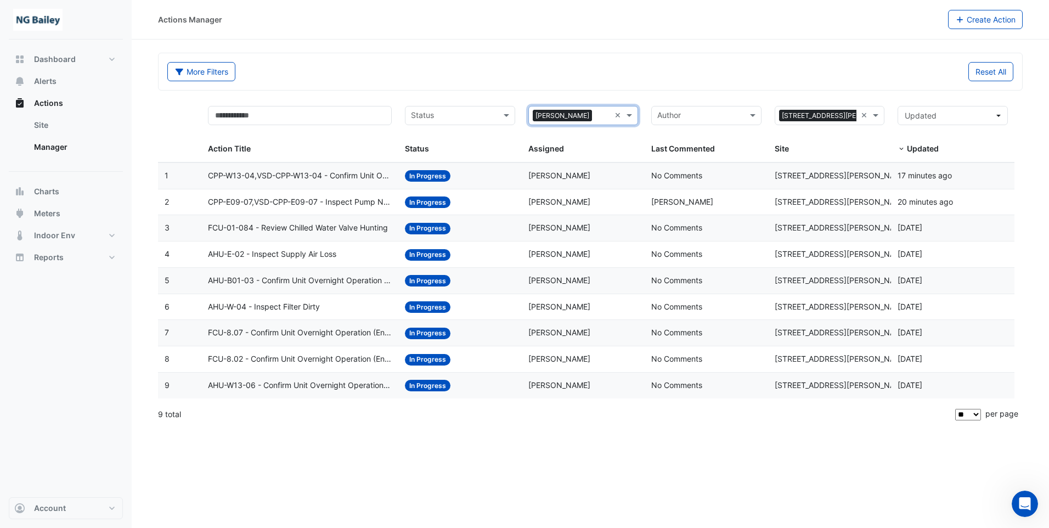
click at [443, 228] on span "In Progress" at bounding box center [428, 229] width 46 height 12
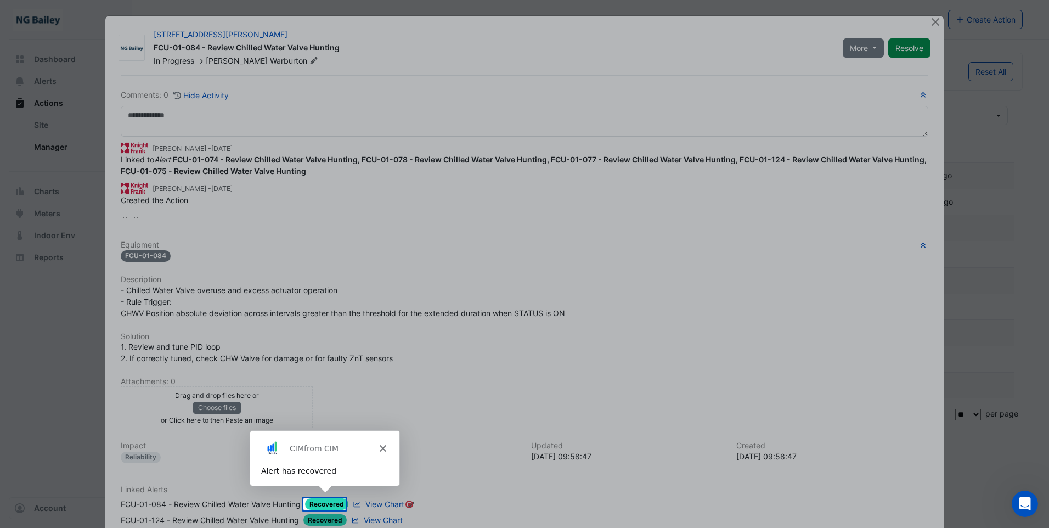
click at [665, 286] on div "Product tour overlay" at bounding box center [524, 264] width 1049 height 528
click at [677, 252] on div "Product tour overlay" at bounding box center [524, 264] width 1049 height 528
click at [382, 451] on div "CIM from CIM" at bounding box center [323, 447] width 149 height 35
click at [382, 445] on icon "Close" at bounding box center [382, 447] width 7 height 7
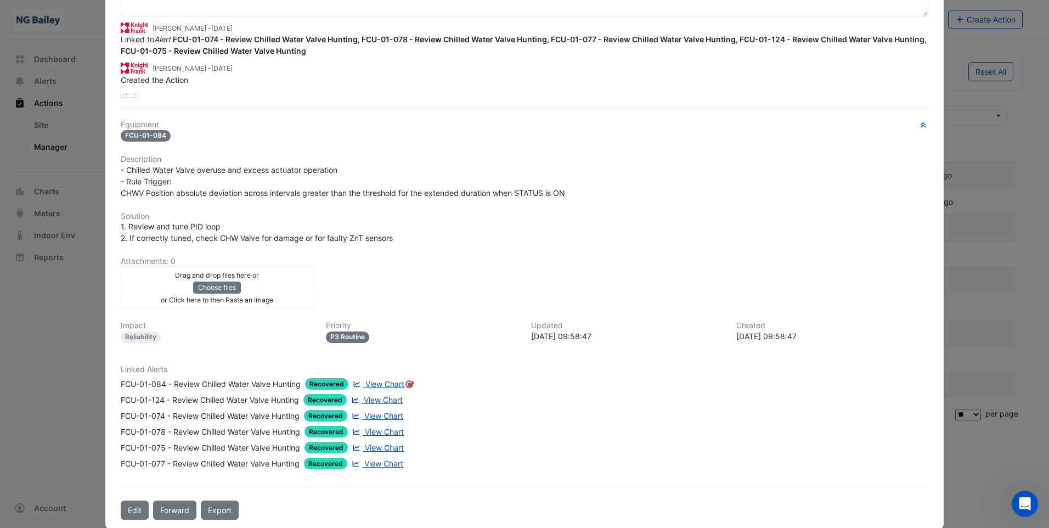
scroll to position [137, 0]
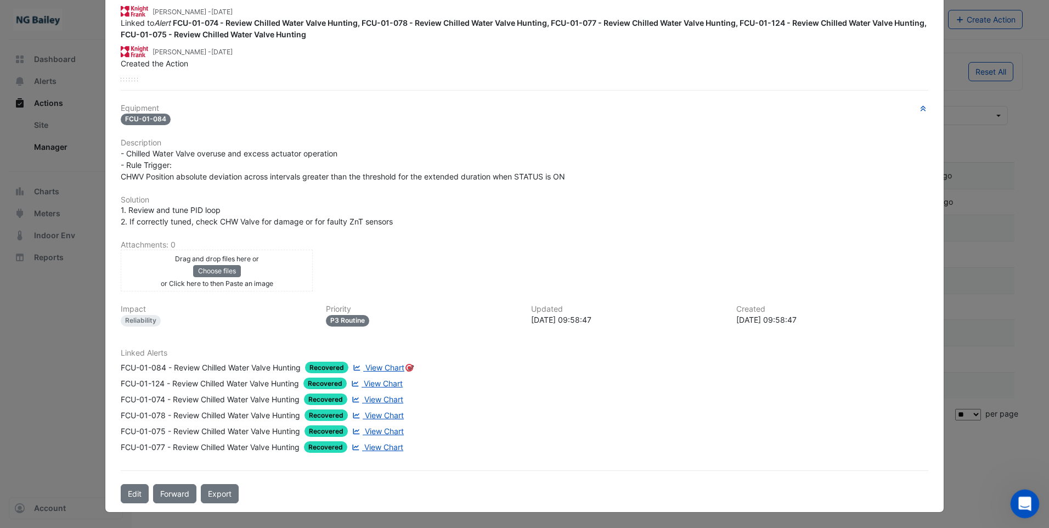
click at [1021, 503] on icon "Open Intercom Messenger" at bounding box center [1024, 502] width 18 height 18
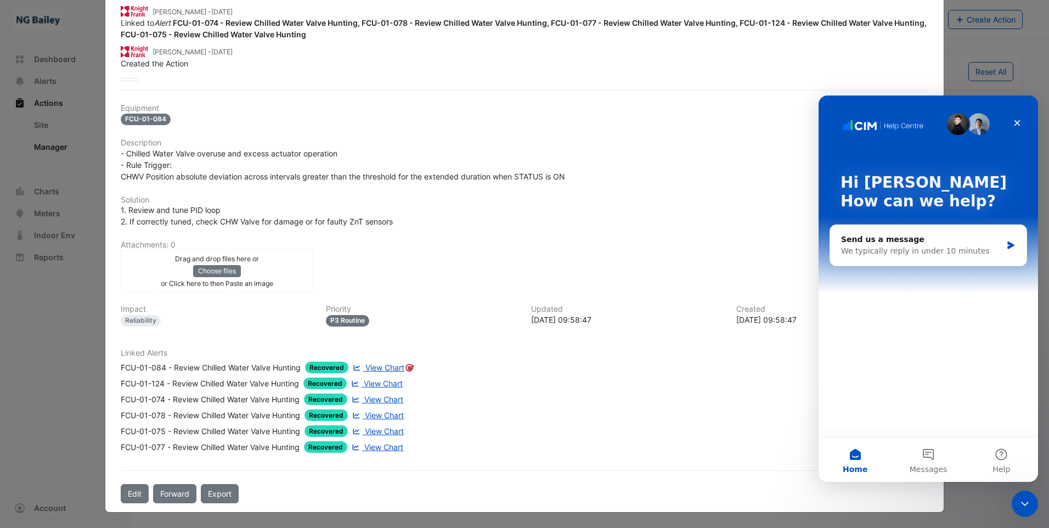
scroll to position [27, 0]
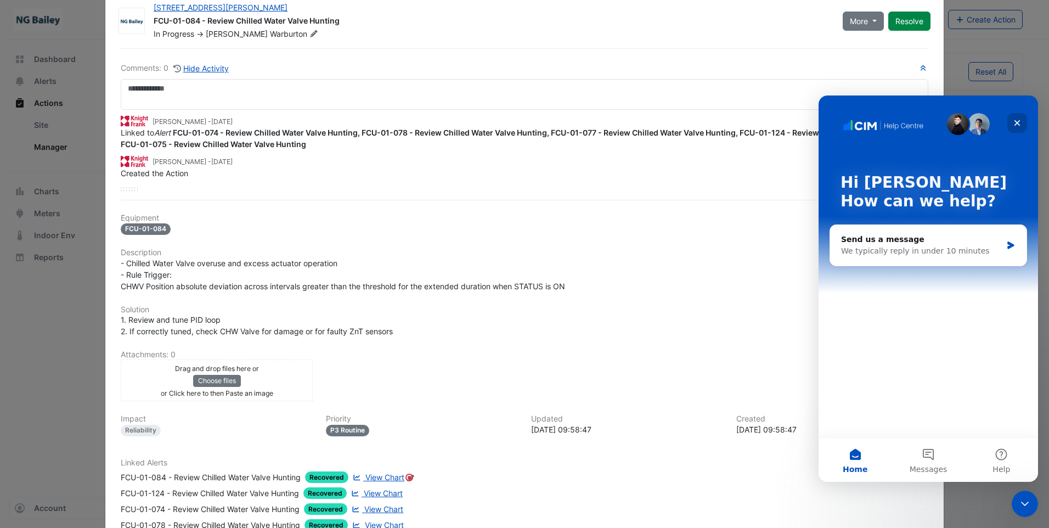
click at [1021, 123] on icon "Close" at bounding box center [1017, 123] width 9 height 9
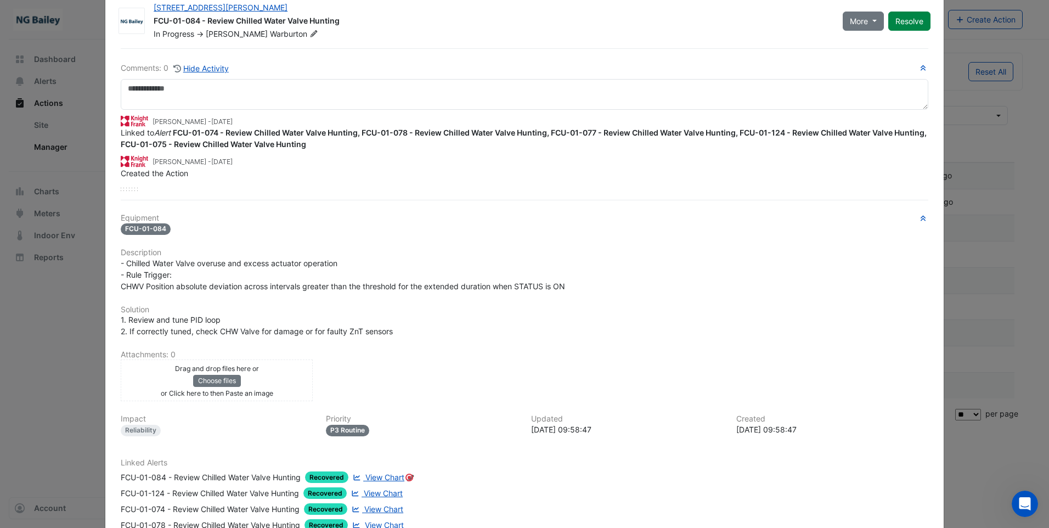
scroll to position [0, 0]
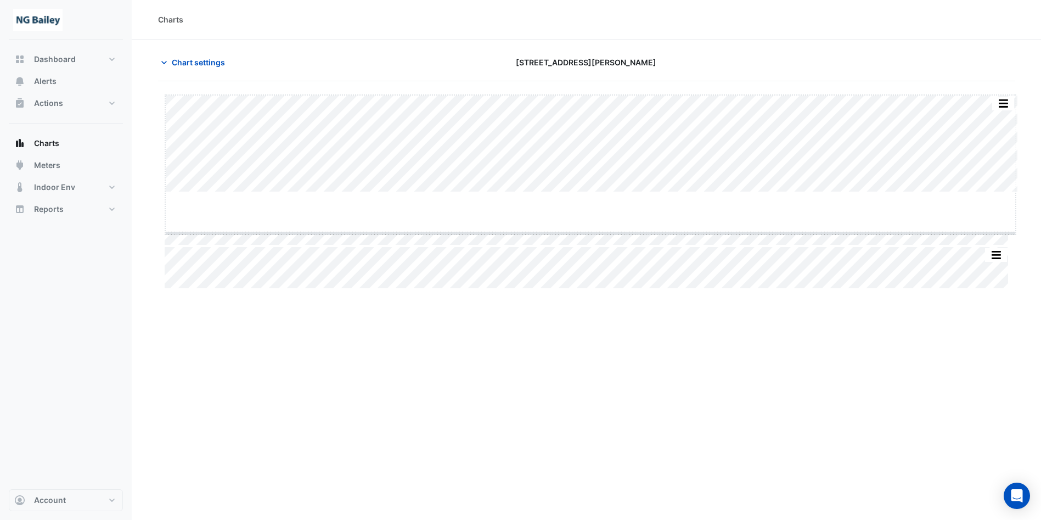
drag, startPoint x: 591, startPoint y: 193, endPoint x: 590, endPoint y: 233, distance: 40.1
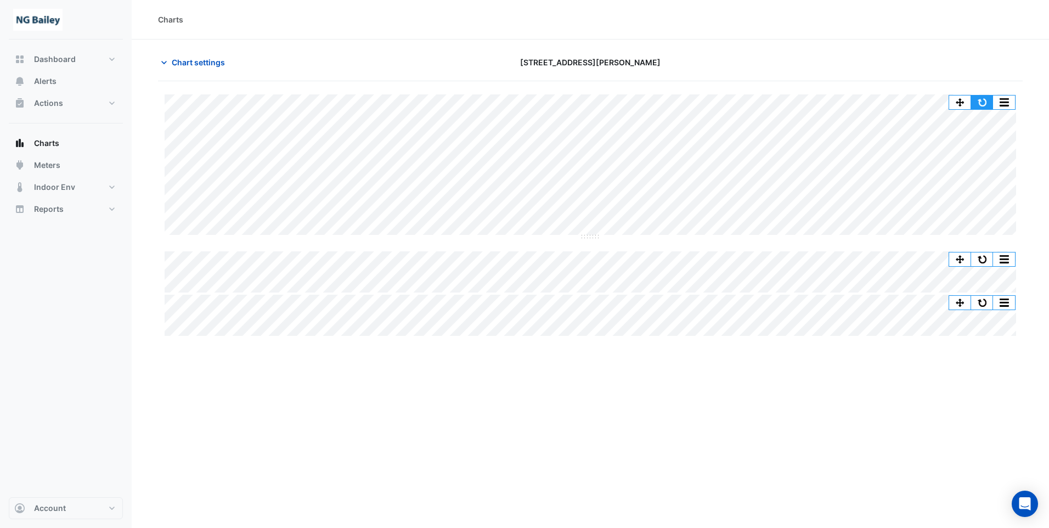
click at [986, 102] on button "button" at bounding box center [982, 103] width 22 height 14
click at [162, 61] on icon "button" at bounding box center [164, 62] width 11 height 11
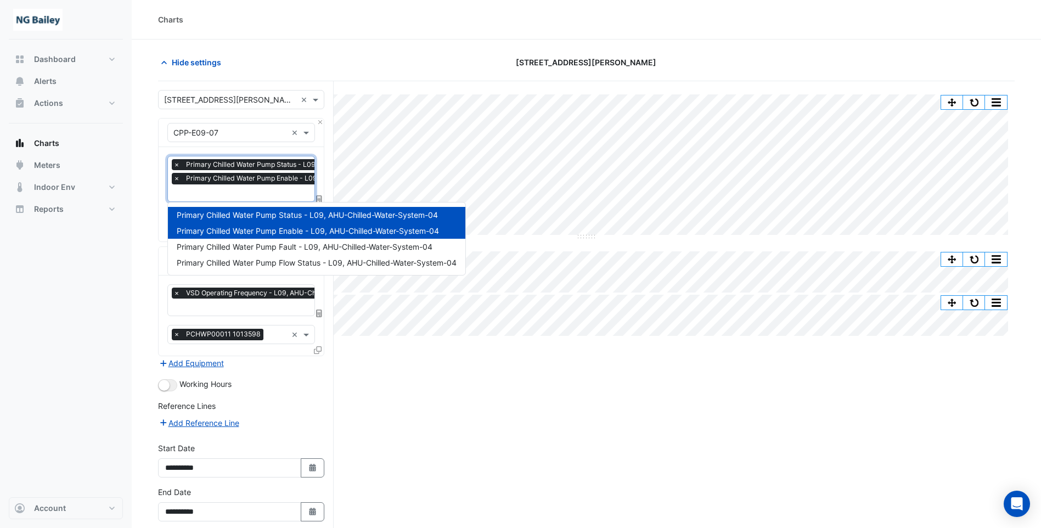
click at [203, 195] on input "text" at bounding box center [299, 194] width 252 height 12
click at [219, 249] on span "Primary Chilled Water Pump Fault - L09, AHU-Chilled-Water-System-04" at bounding box center [305, 246] width 256 height 9
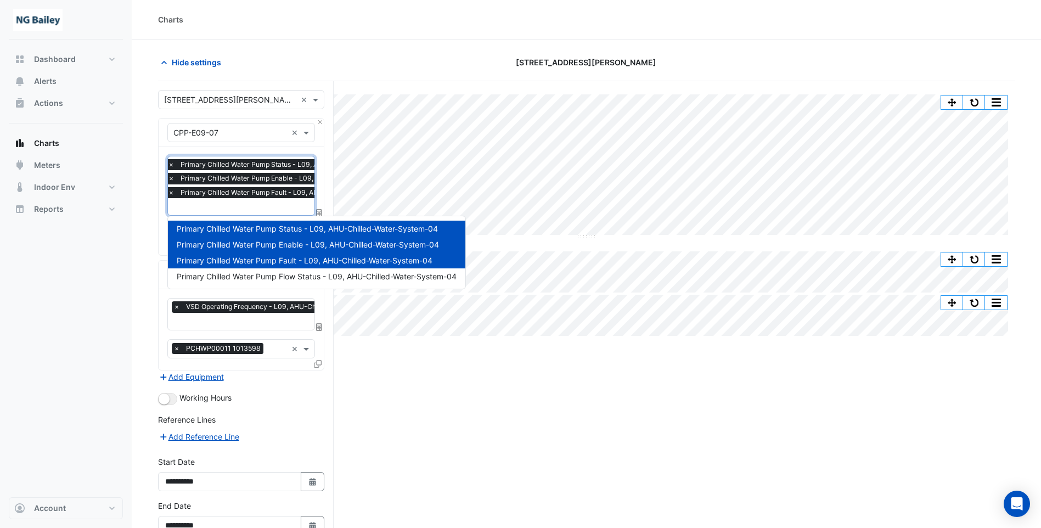
click at [193, 203] on input "text" at bounding box center [294, 208] width 252 height 12
click at [217, 276] on span "Primary Chilled Water Pump Flow Status - L09, AHU-Chilled-Water-System-04" at bounding box center [317, 276] width 280 height 9
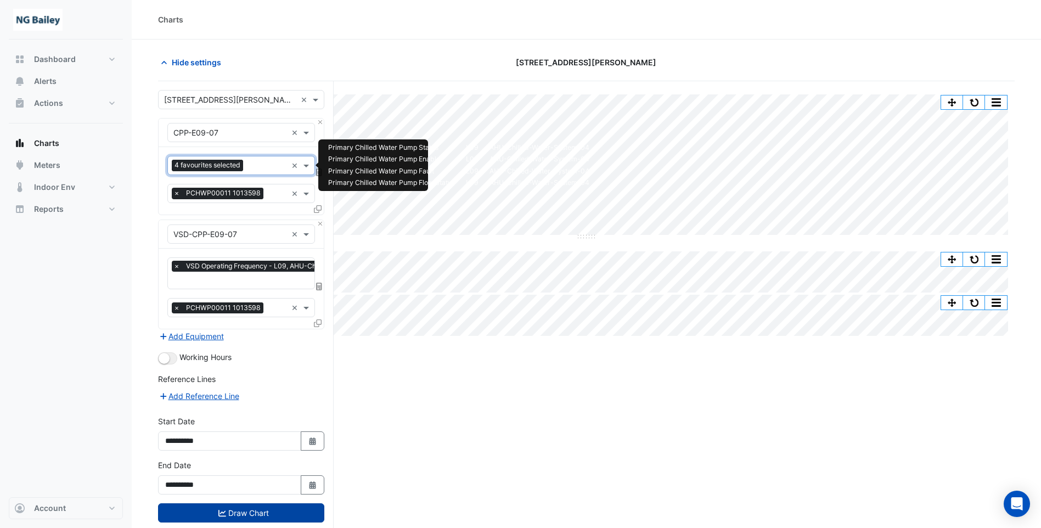
click at [253, 501] on button "Draw Chart" at bounding box center [241, 512] width 166 height 19
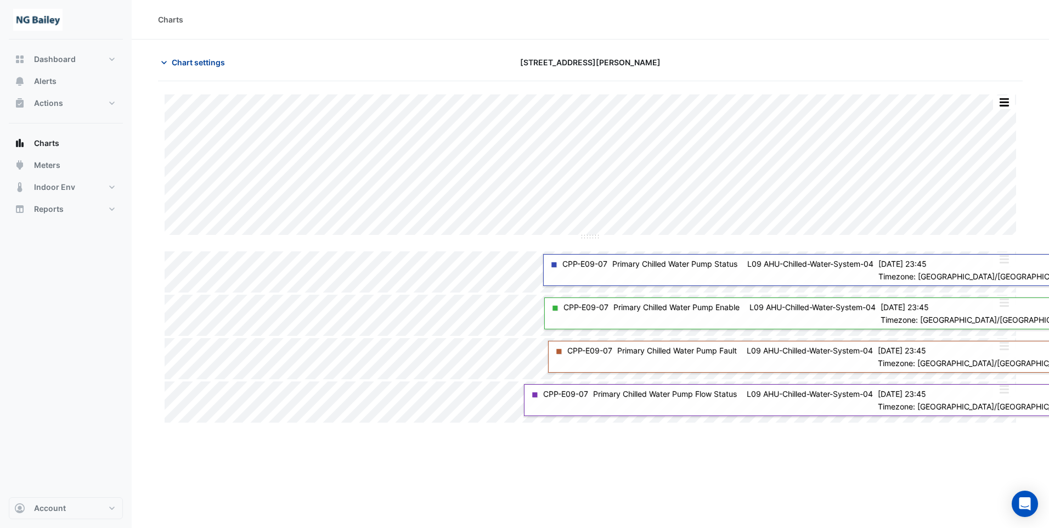
click at [185, 61] on span "Chart settings" at bounding box center [198, 63] width 53 height 12
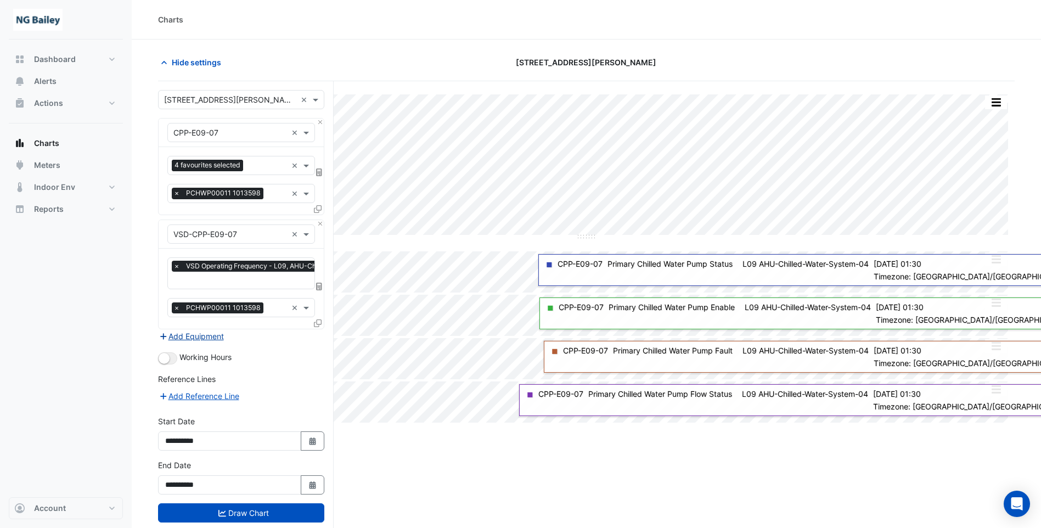
click at [200, 336] on button "Add Equipment" at bounding box center [191, 336] width 66 height 13
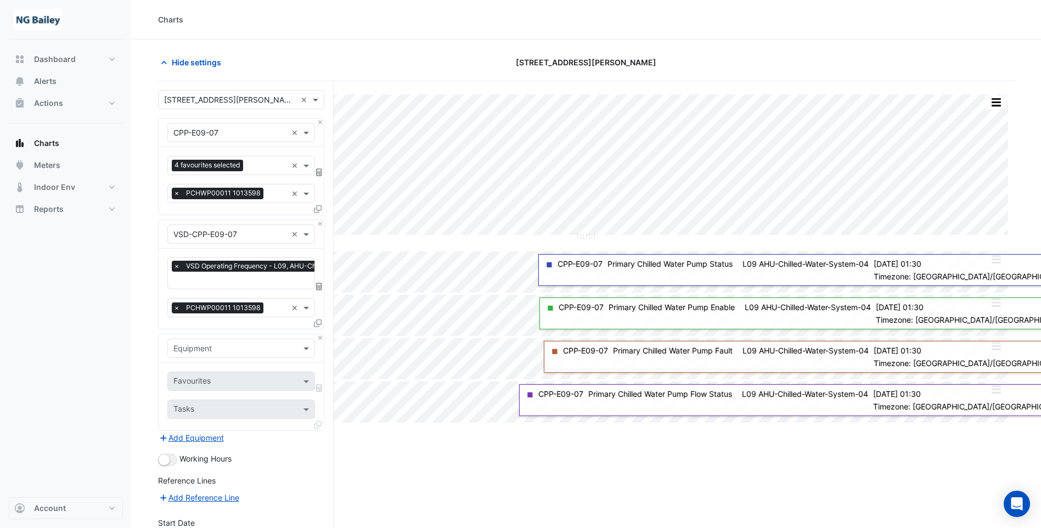
click at [239, 350] on input "text" at bounding box center [230, 349] width 114 height 12
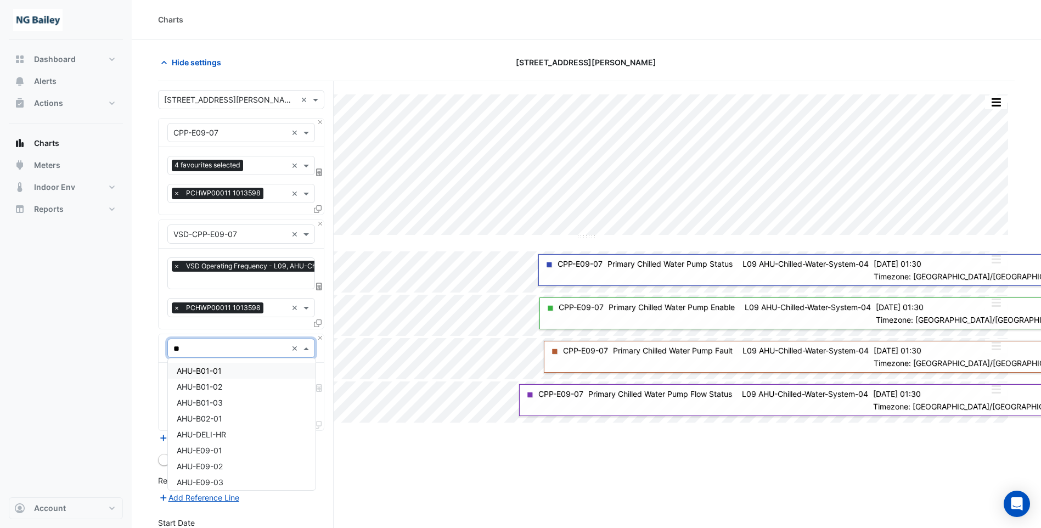
type input "***"
click at [203, 372] on span "AHU-B01-01" at bounding box center [199, 370] width 45 height 9
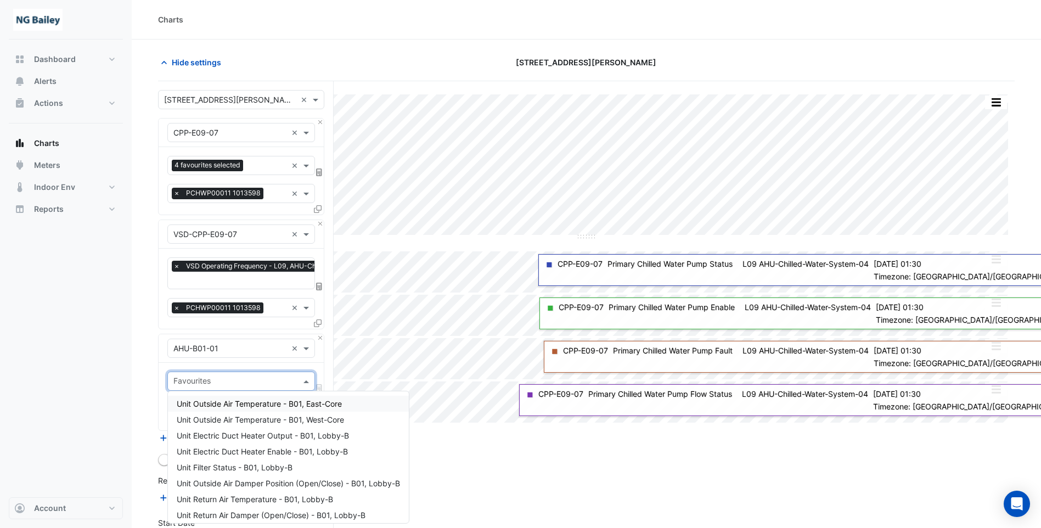
click at [203, 379] on input "text" at bounding box center [234, 383] width 123 height 12
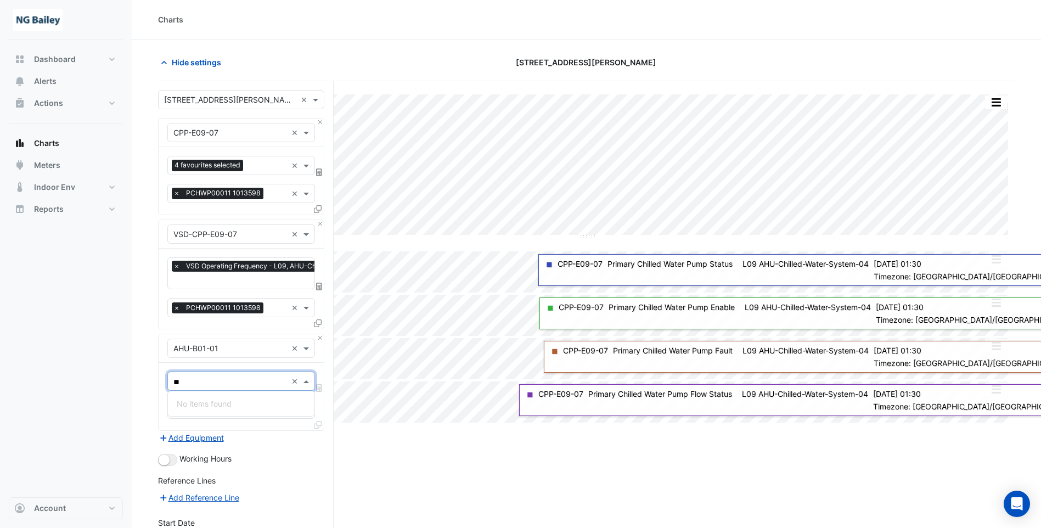
type input "*"
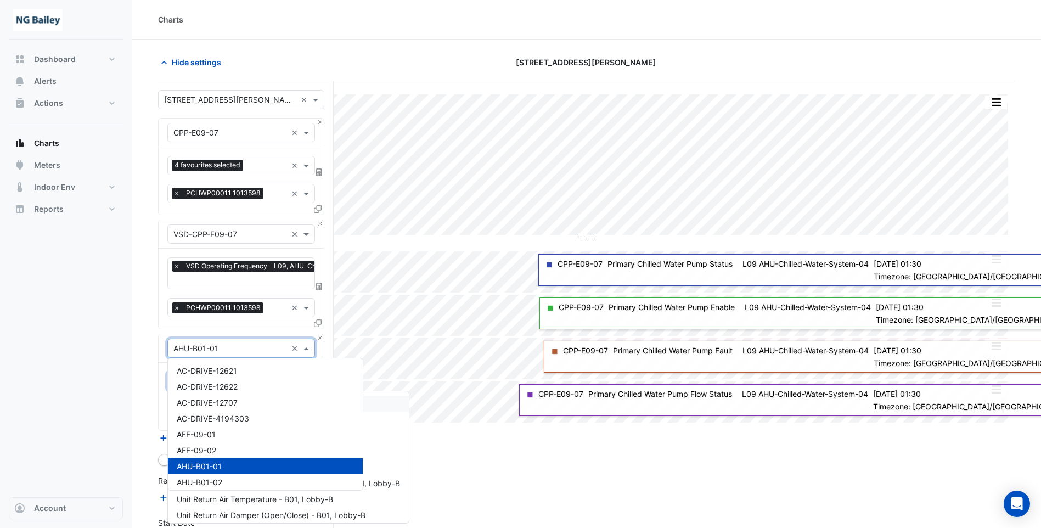
click at [225, 349] on input "text" at bounding box center [230, 349] width 114 height 12
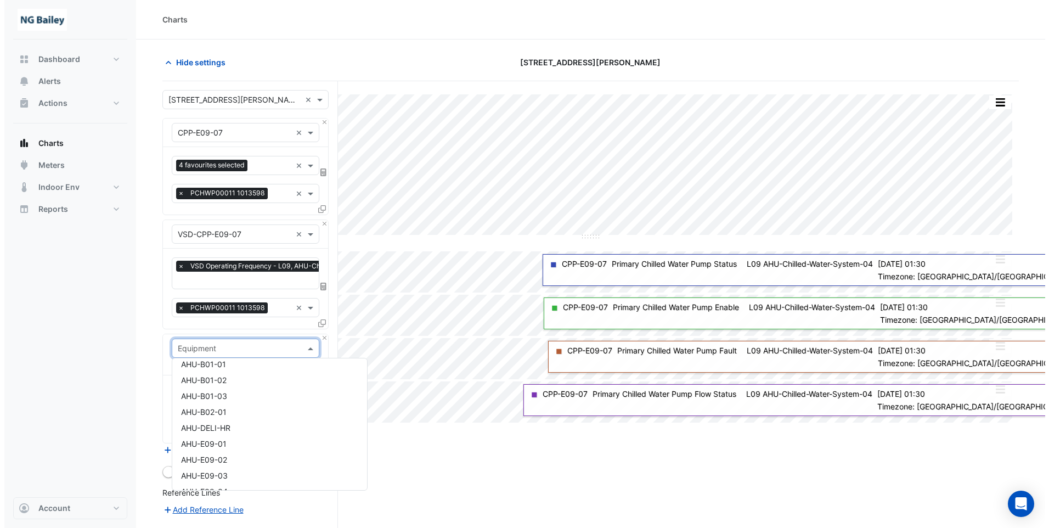
scroll to position [165, 0]
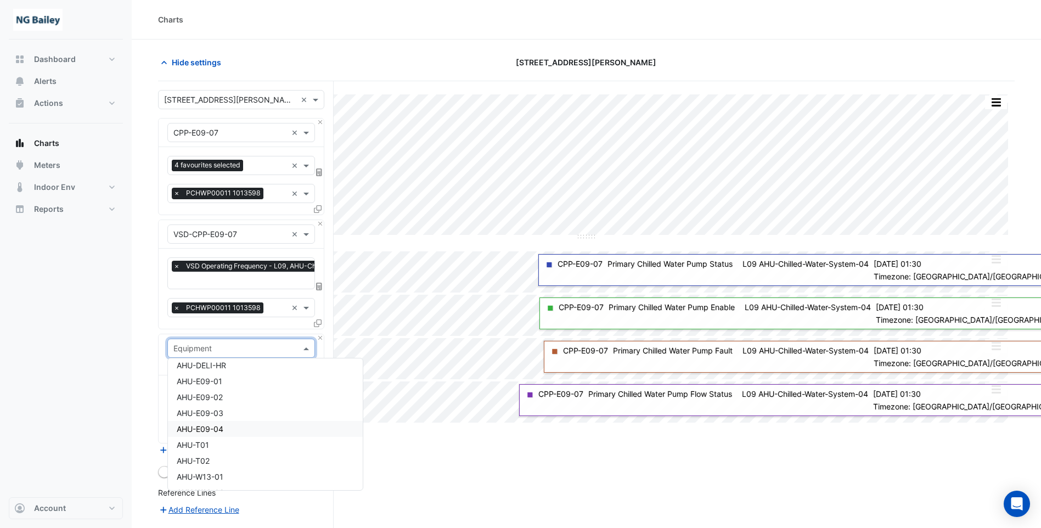
click at [209, 431] on span "AHU-E09-04" at bounding box center [200, 428] width 47 height 9
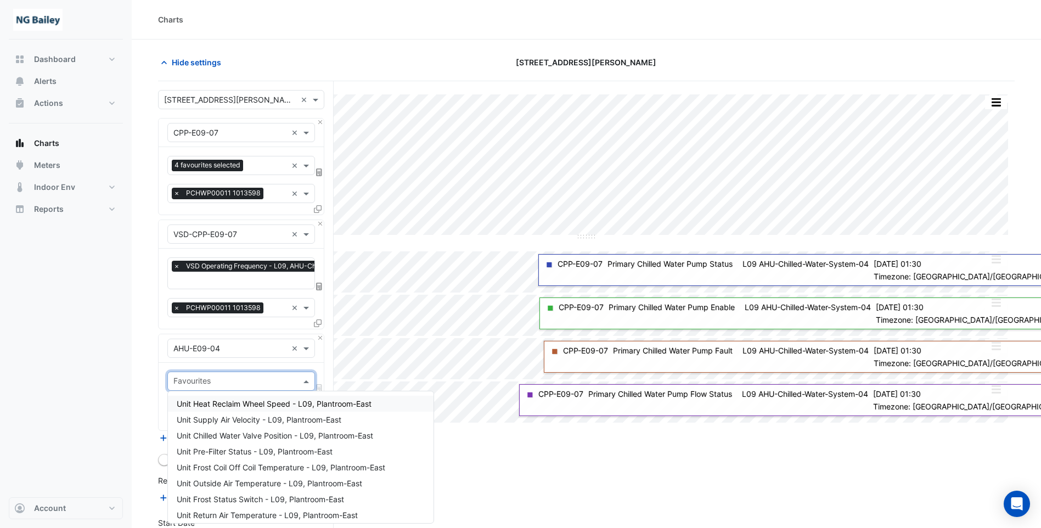
click at [212, 380] on input "text" at bounding box center [234, 383] width 123 height 12
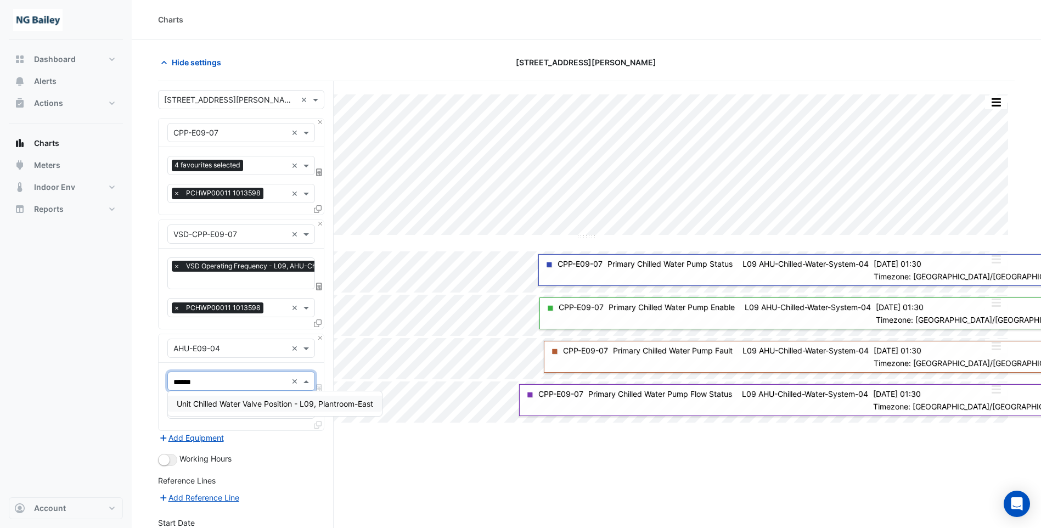
type input "*******"
click at [218, 404] on span "Unit Chilled Water Valve Position - L09, Plantroom-East" at bounding box center [275, 403] width 196 height 9
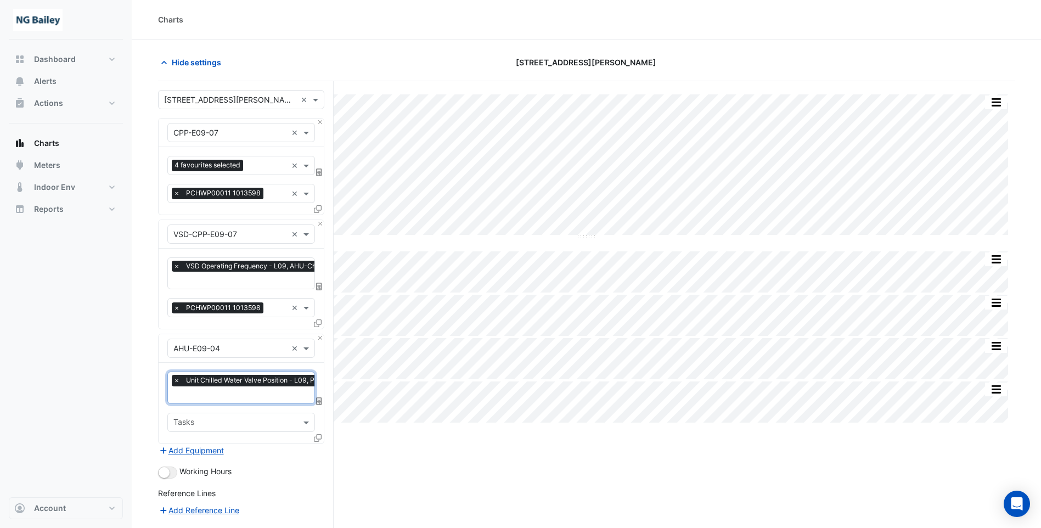
click at [317, 436] on icon at bounding box center [318, 438] width 8 height 8
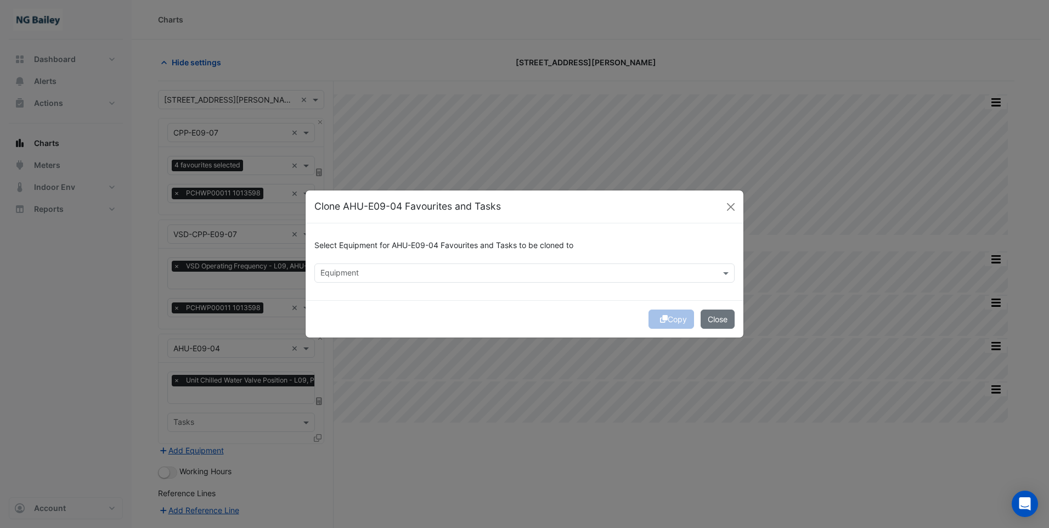
click at [371, 272] on input "text" at bounding box center [519, 274] width 396 height 12
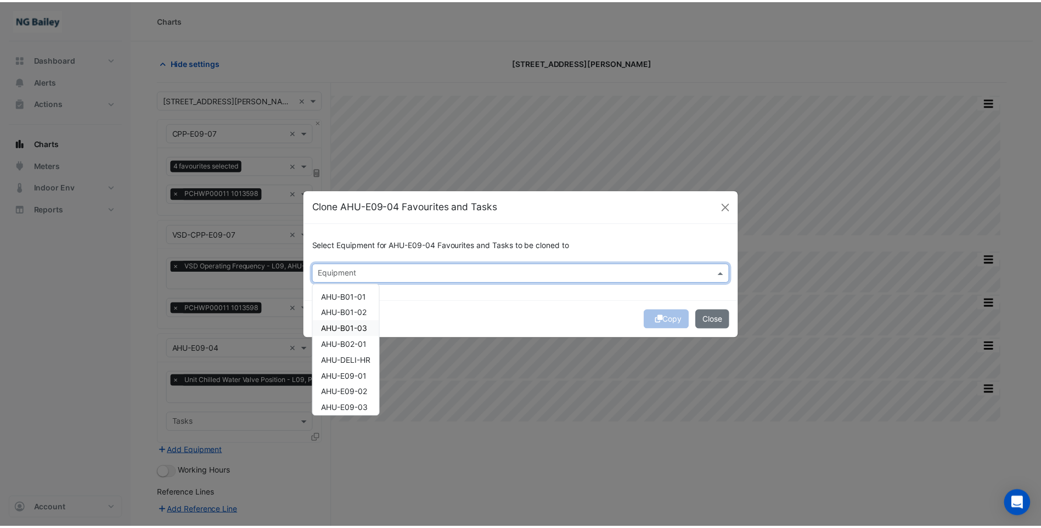
scroll to position [55, 0]
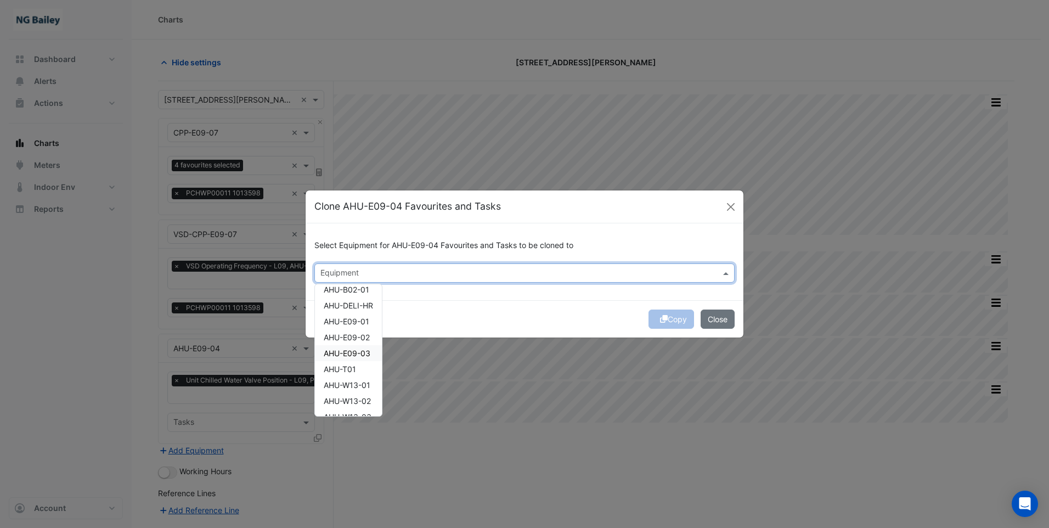
click at [357, 355] on span "AHU-E09-03" at bounding box center [347, 353] width 47 height 9
click at [356, 338] on span "AHU-E09-02" at bounding box center [347, 337] width 46 height 9
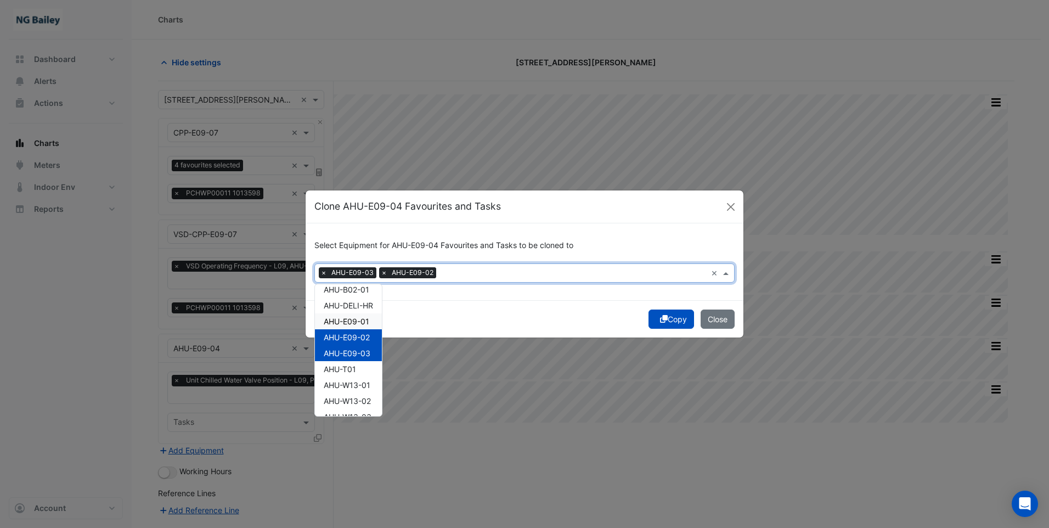
click at [353, 324] on span "AHU-E09-01" at bounding box center [347, 321] width 46 height 9
click at [674, 321] on button "Copy" at bounding box center [672, 319] width 46 height 19
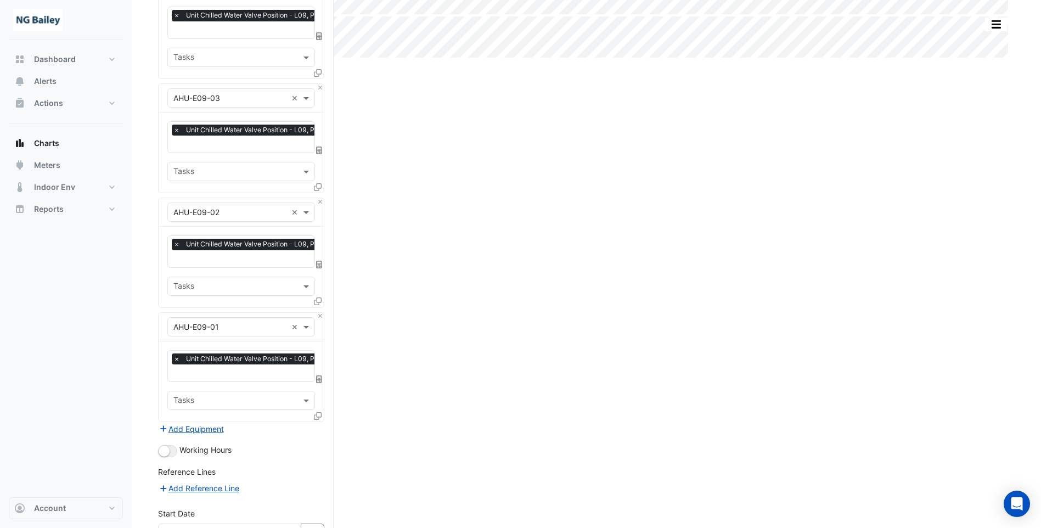
scroll to position [477, 0]
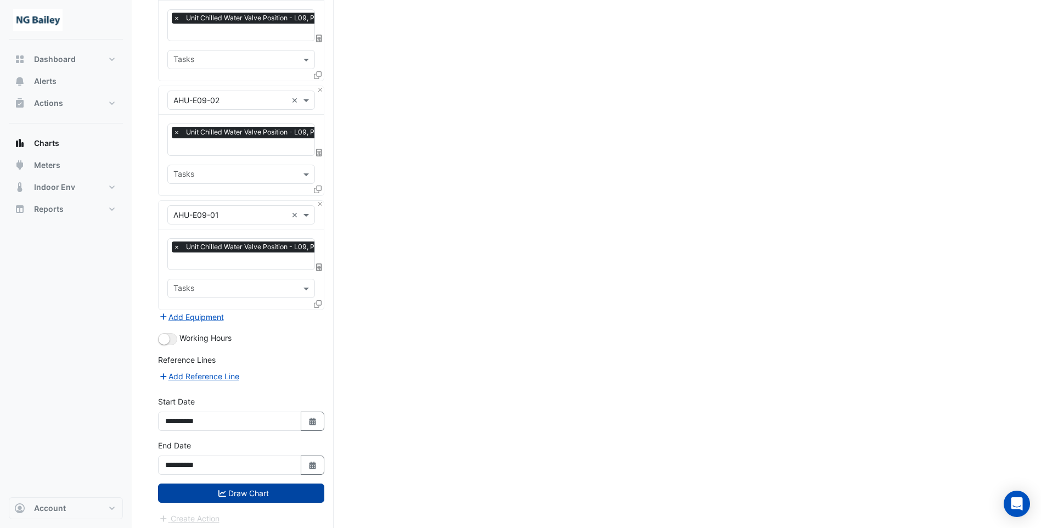
click at [212, 487] on button "Draw Chart" at bounding box center [241, 493] width 166 height 19
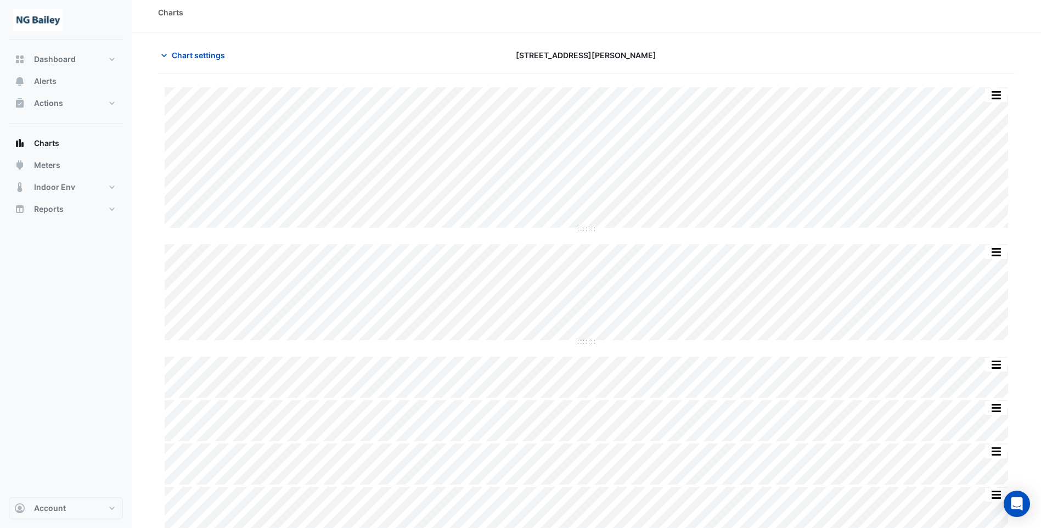
scroll to position [9, 0]
